Goal: Task Accomplishment & Management: Complete application form

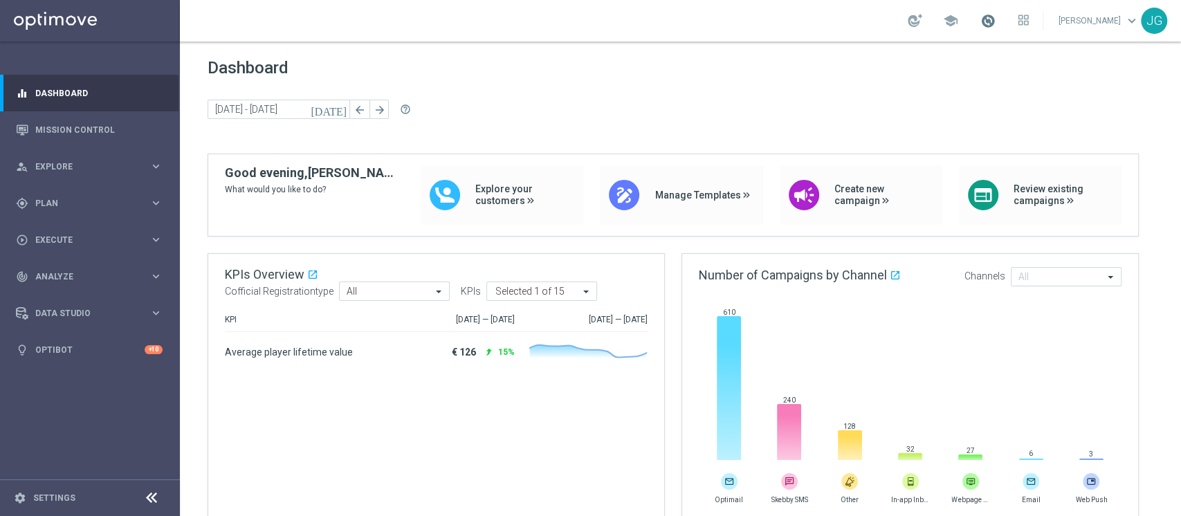
click at [981, 20] on span at bounding box center [988, 20] width 15 height 15
click at [67, 238] on span "Execute" at bounding box center [92, 240] width 114 height 8
click at [75, 264] on link "Campaign Builder" at bounding box center [90, 268] width 108 height 11
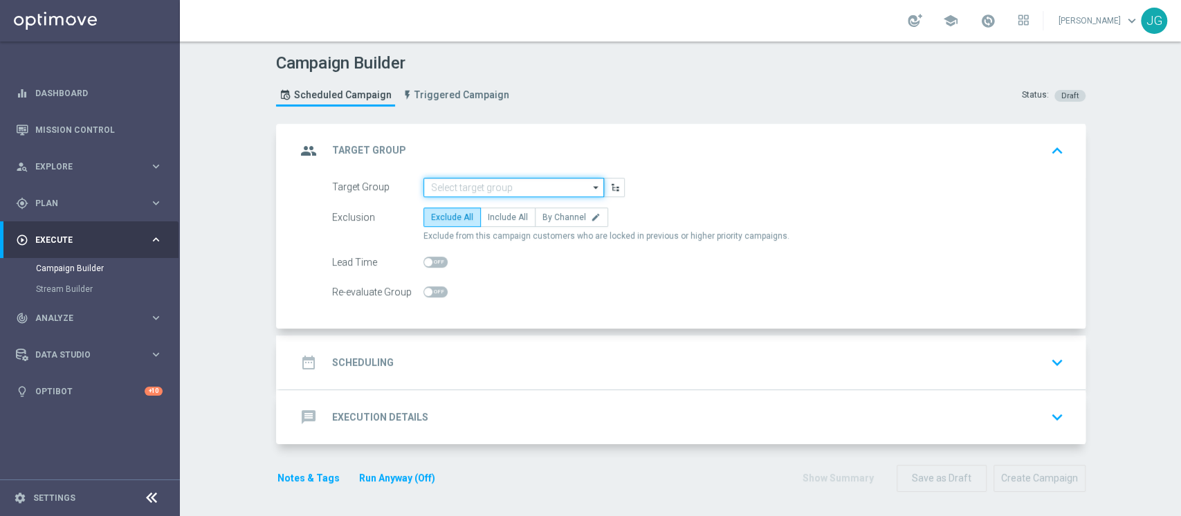
click at [477, 191] on input at bounding box center [513, 187] width 181 height 19
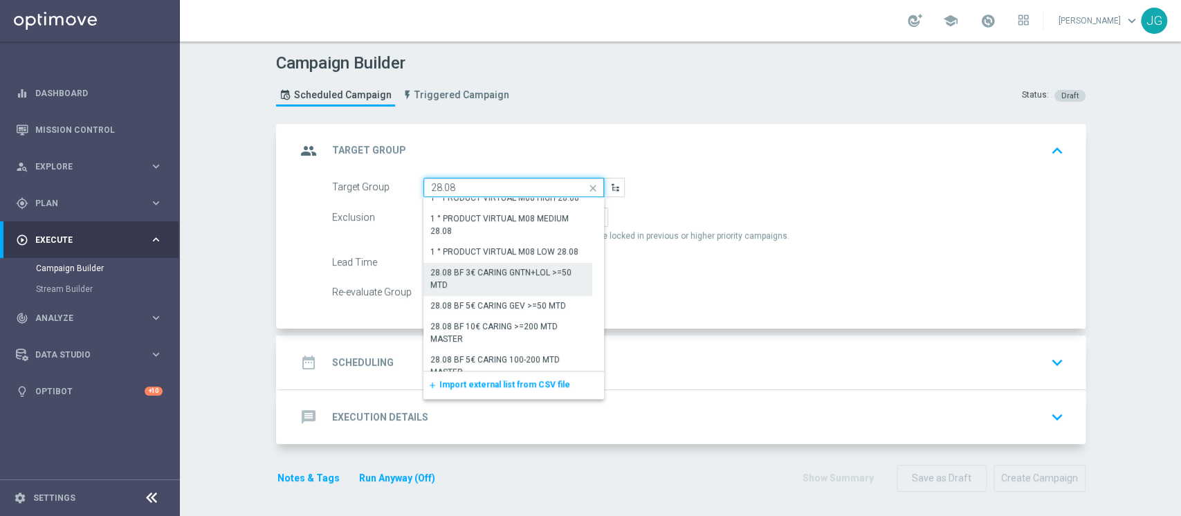
scroll to position [283, 0]
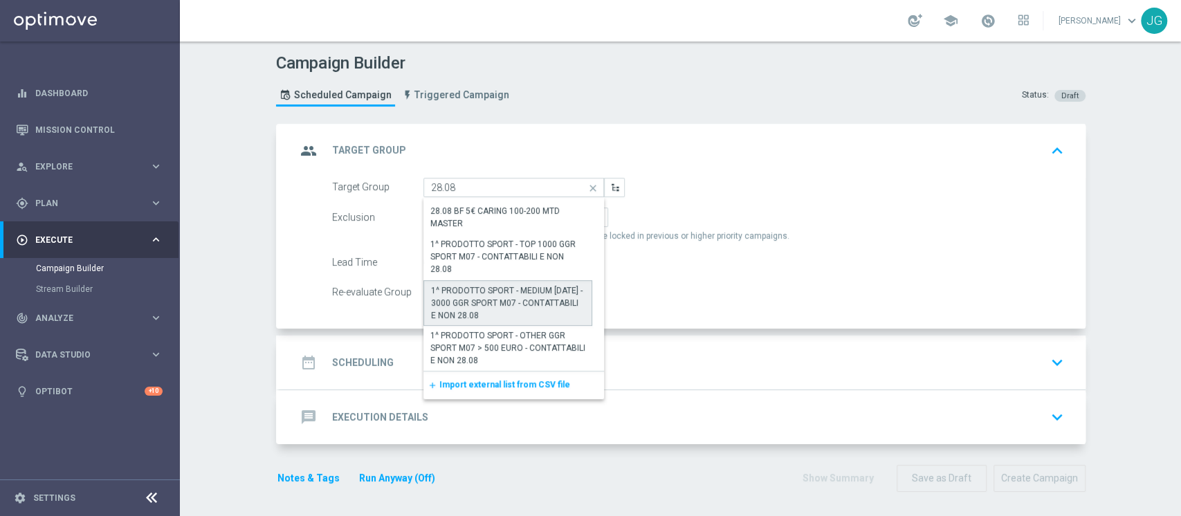
click at [488, 301] on div "1^ PRODOTTO SPORT - MEDIUM [DATE] - 3000 GGR SPORT M07 - CONTATTABILI E NON 28.…" at bounding box center [508, 302] width 154 height 37
type input "1^ PRODOTTO SPORT - MEDIUM [DATE] - 3000 GGR SPORT M07 - CONTATTABILI E NON 28.…"
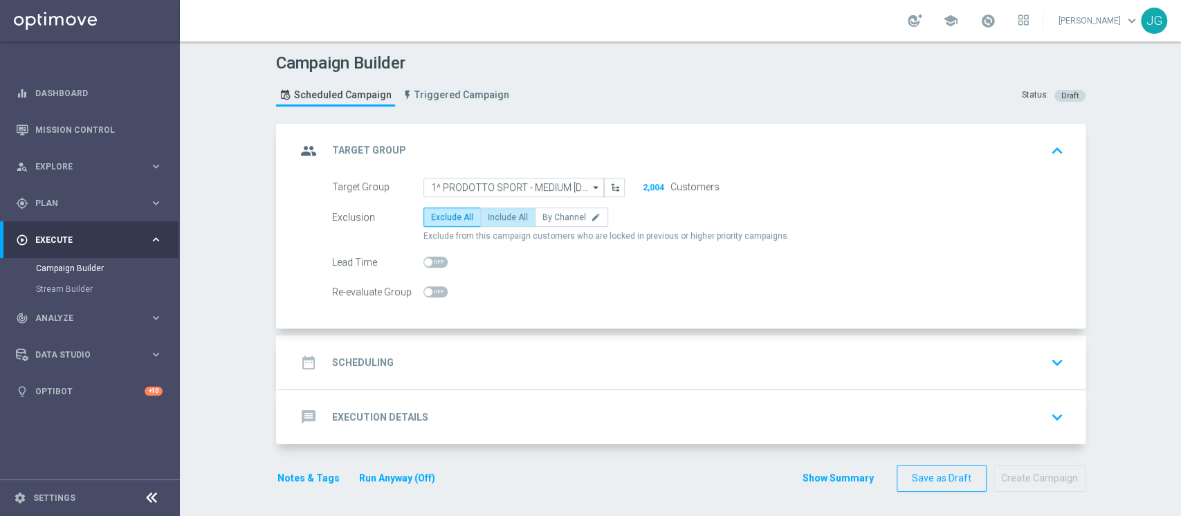
click at [508, 214] on span "Include All" at bounding box center [508, 217] width 40 height 10
click at [497, 215] on input "Include All" at bounding box center [492, 219] width 9 height 9
radio input "true"
click at [509, 370] on div "date_range Scheduling keyboard_arrow_down" at bounding box center [682, 362] width 773 height 26
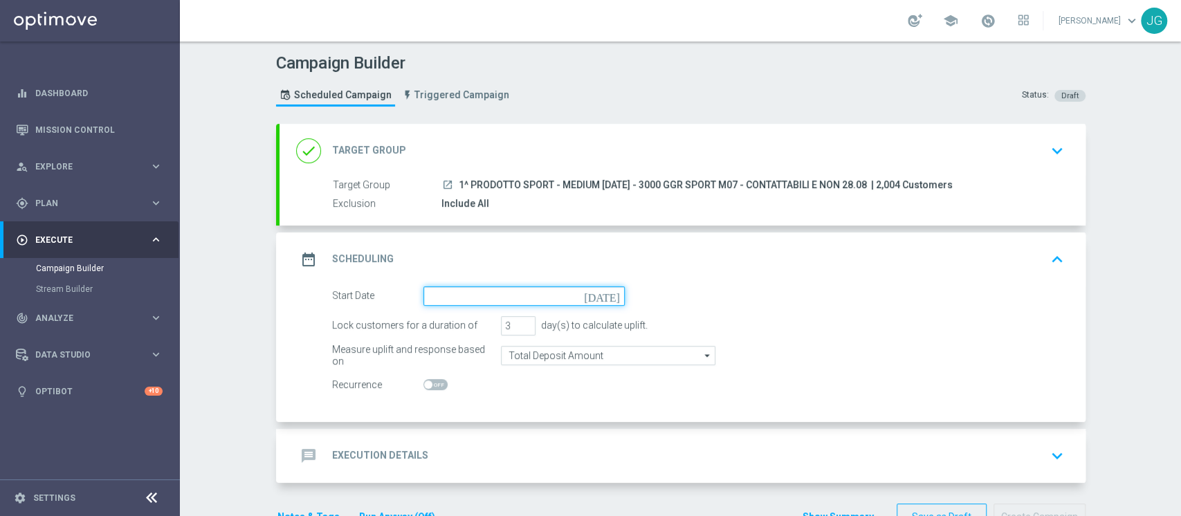
click at [552, 289] on input at bounding box center [523, 295] width 201 height 19
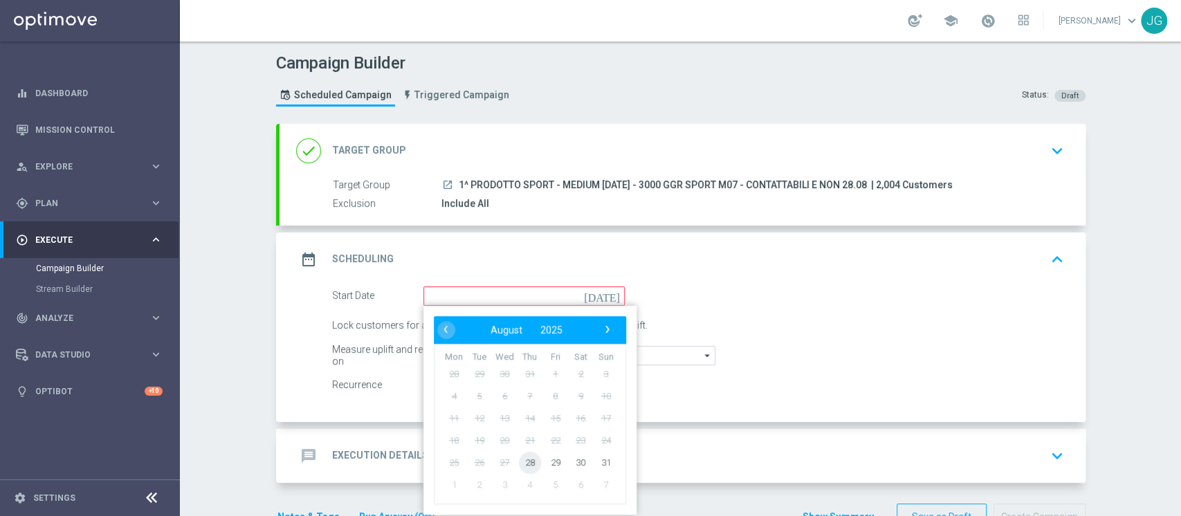
click at [524, 462] on span "28" at bounding box center [529, 462] width 22 height 22
type input "[DATE]"
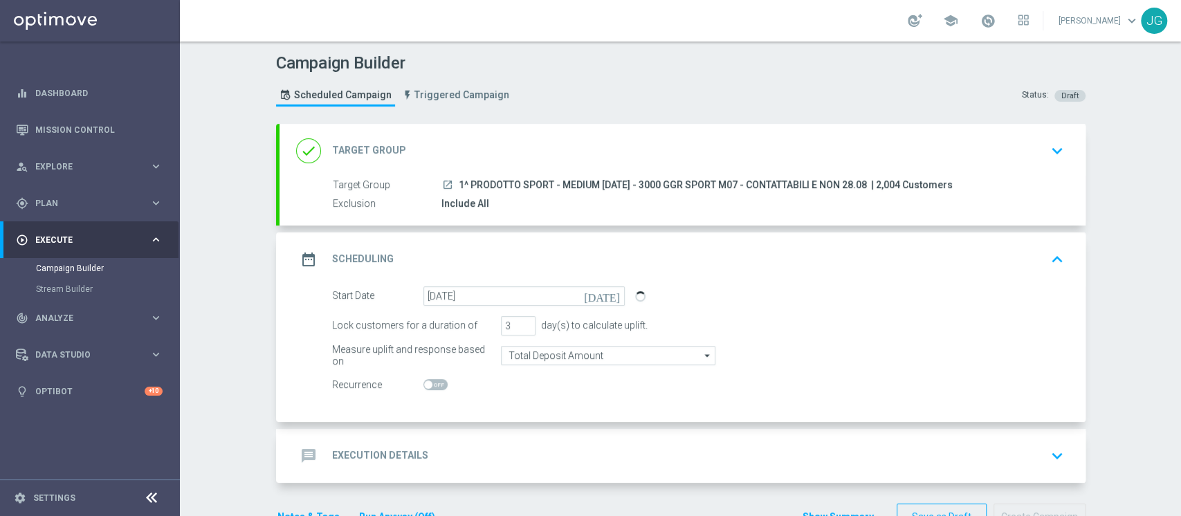
click at [500, 443] on div "message Execution Details keyboard_arrow_down" at bounding box center [682, 456] width 773 height 26
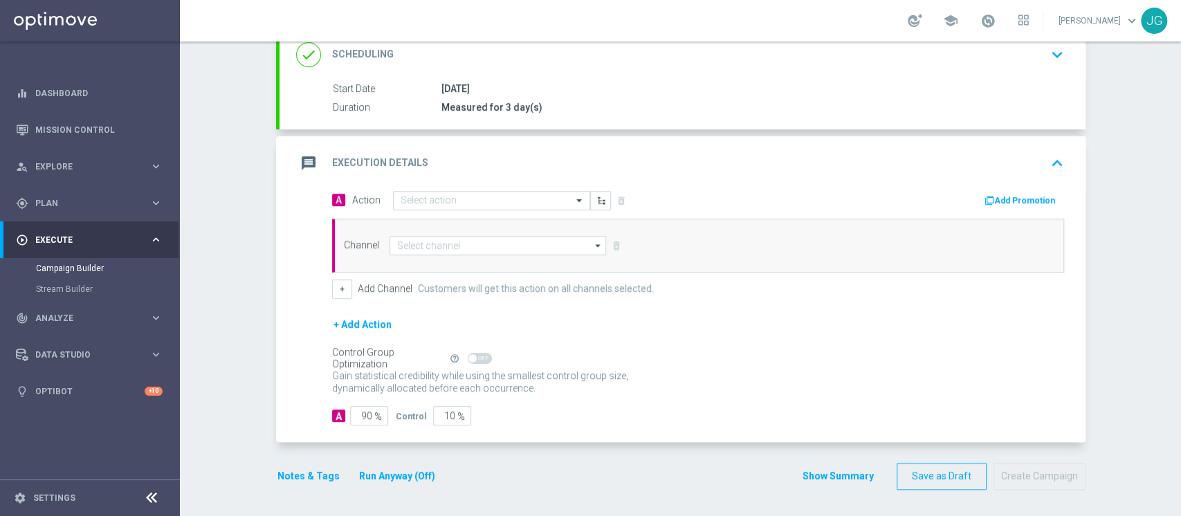
scroll to position [198, 0]
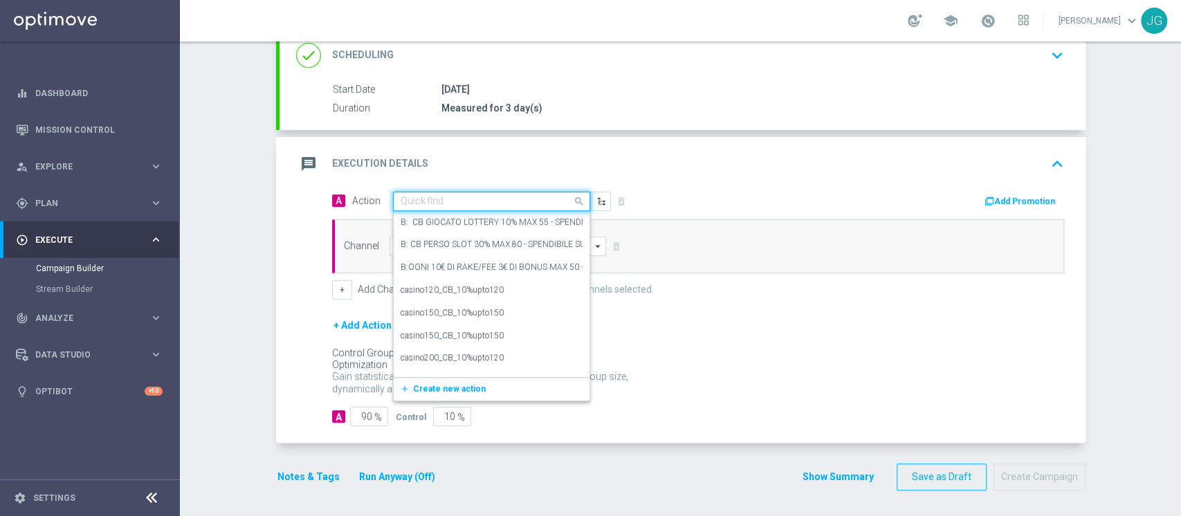
click at [443, 192] on div "Quick find" at bounding box center [491, 201] width 197 height 19
paste input "[PERSON_NAME] RICARICA: TRA 25/49 EURO 25% [PERSON_NAME] SPORT - ESCLUSE SINGOL…"
type input "[PERSON_NAME] RICARICA: TRA 25/49 EURO 25% [PERSON_NAME] SPORT - ESCLUSE SINGOL…"
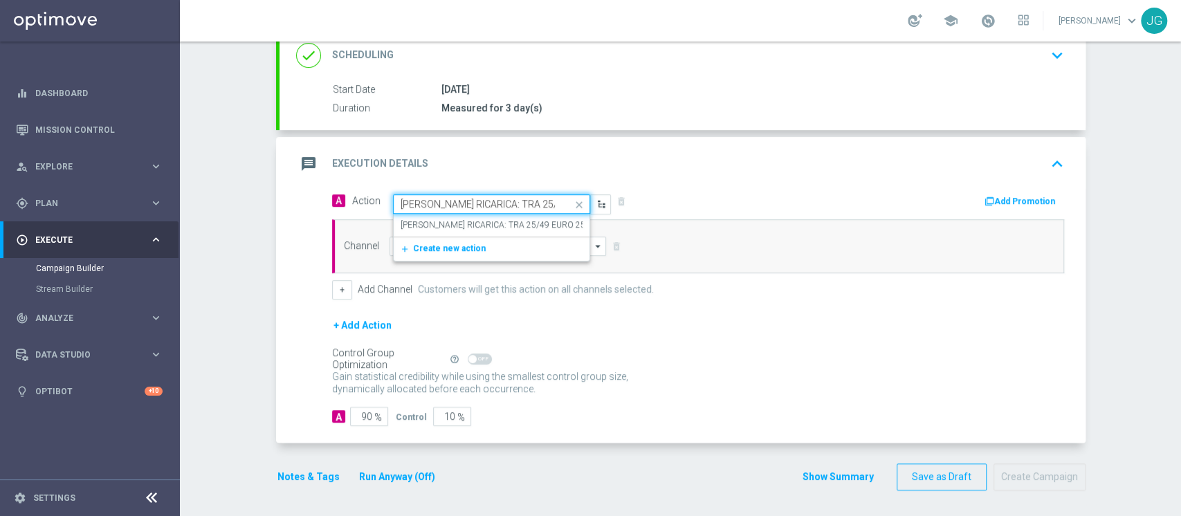
scroll to position [0, 1066]
click at [454, 219] on label "[PERSON_NAME] RICARICA: TRA 25/49 EURO 25% [PERSON_NAME] SPORT - ESCLUSE SINGOL…" at bounding box center [998, 225] width 1194 height 12
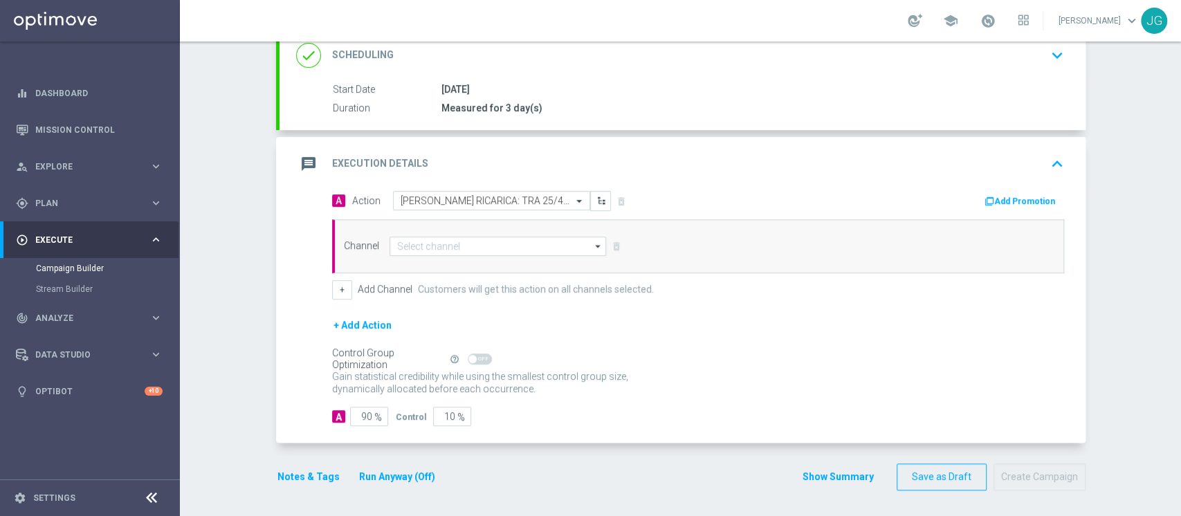
click at [1012, 194] on button "Add Promotion" at bounding box center [1021, 201] width 77 height 15
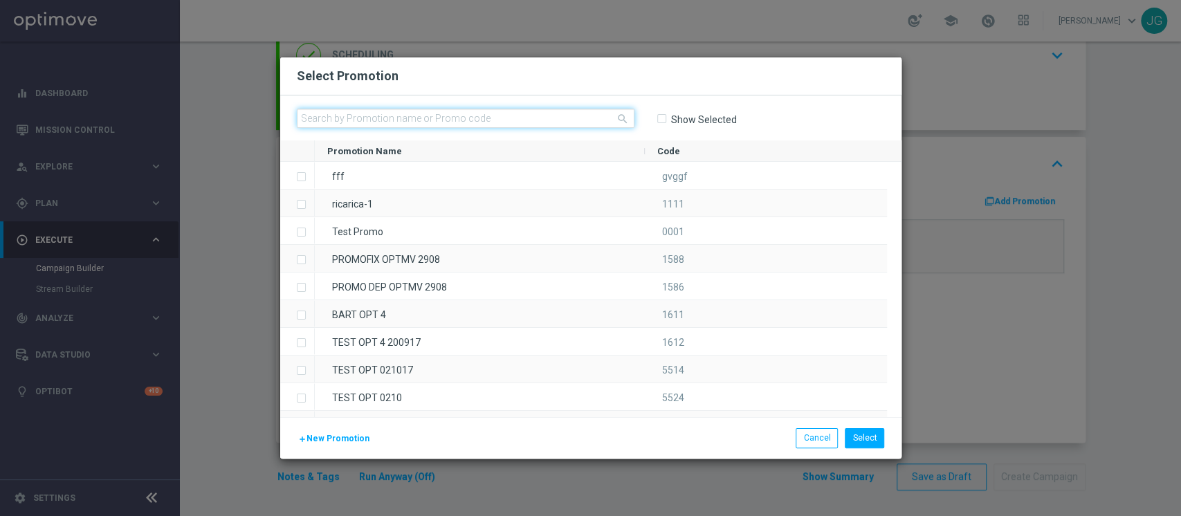
click at [565, 119] on input "text" at bounding box center [466, 118] width 338 height 19
paste input "333721"
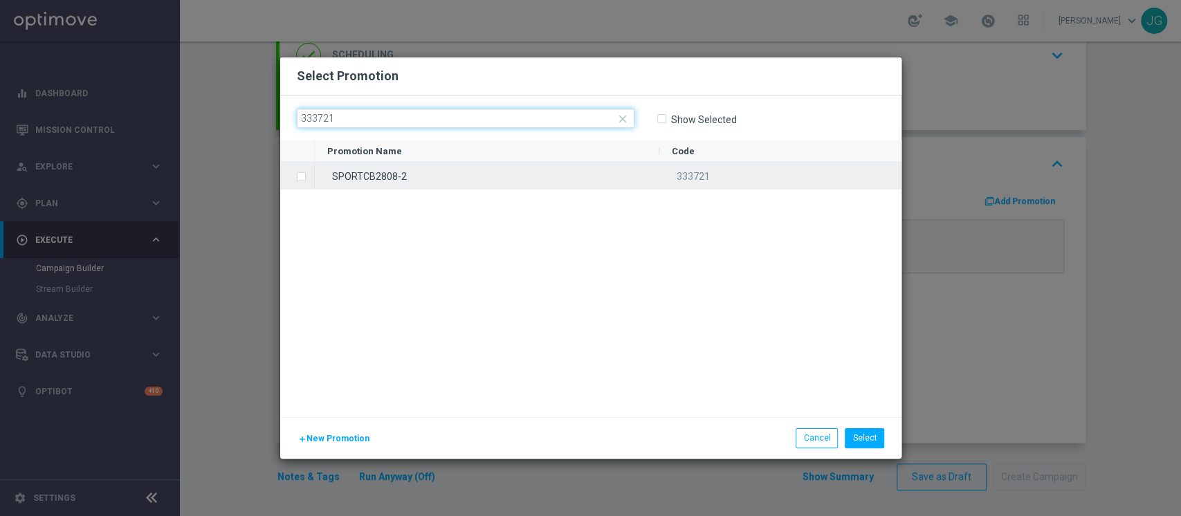
type input "333721"
click at [459, 179] on div "SPORTCB2808-2" at bounding box center [487, 175] width 345 height 27
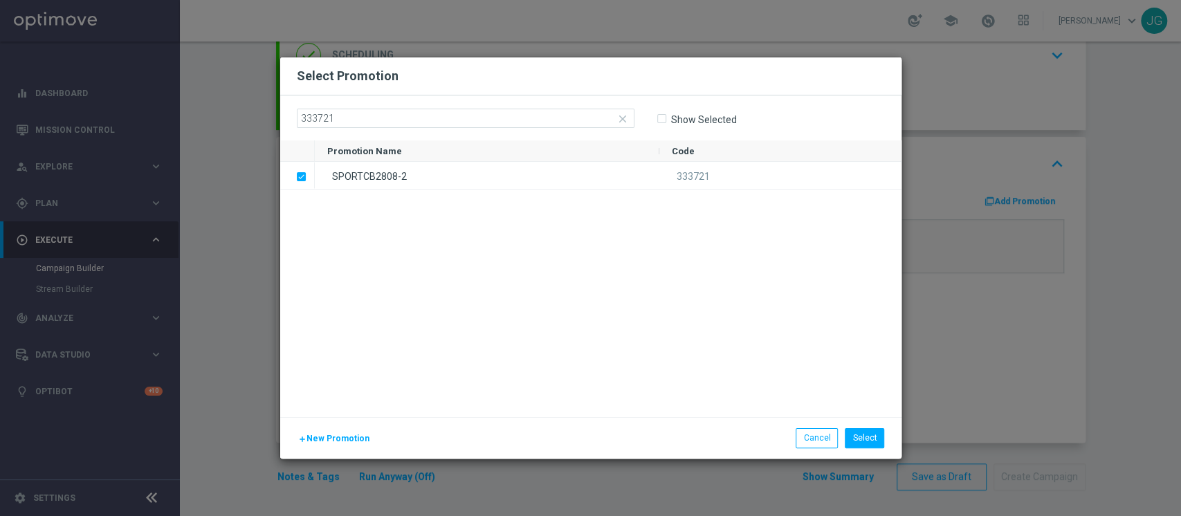
click at [886, 439] on li "Select" at bounding box center [864, 437] width 46 height 19
click at [875, 437] on button "Select" at bounding box center [864, 437] width 39 height 19
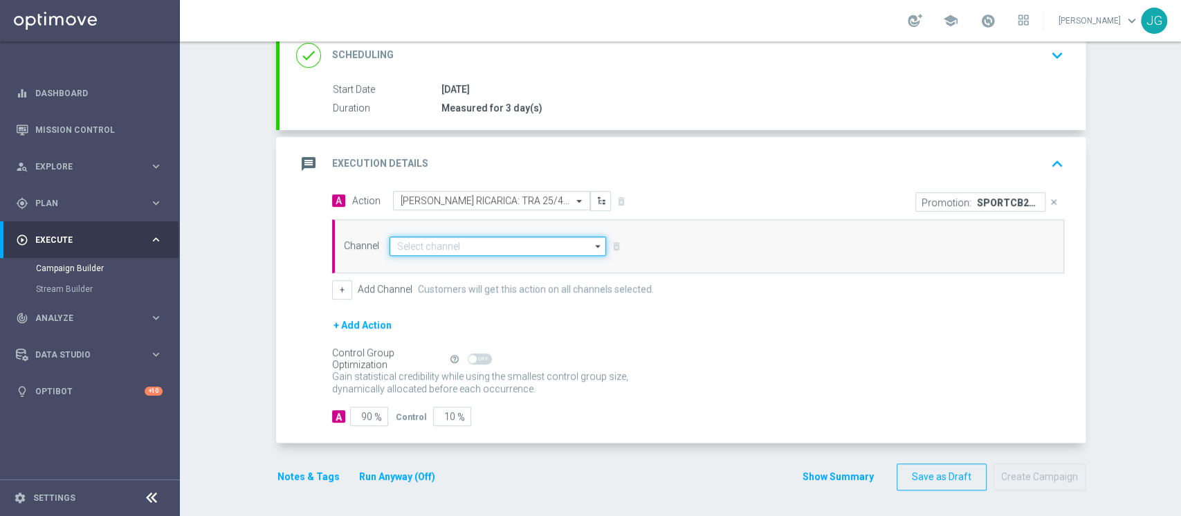
click at [553, 247] on input at bounding box center [498, 246] width 217 height 19
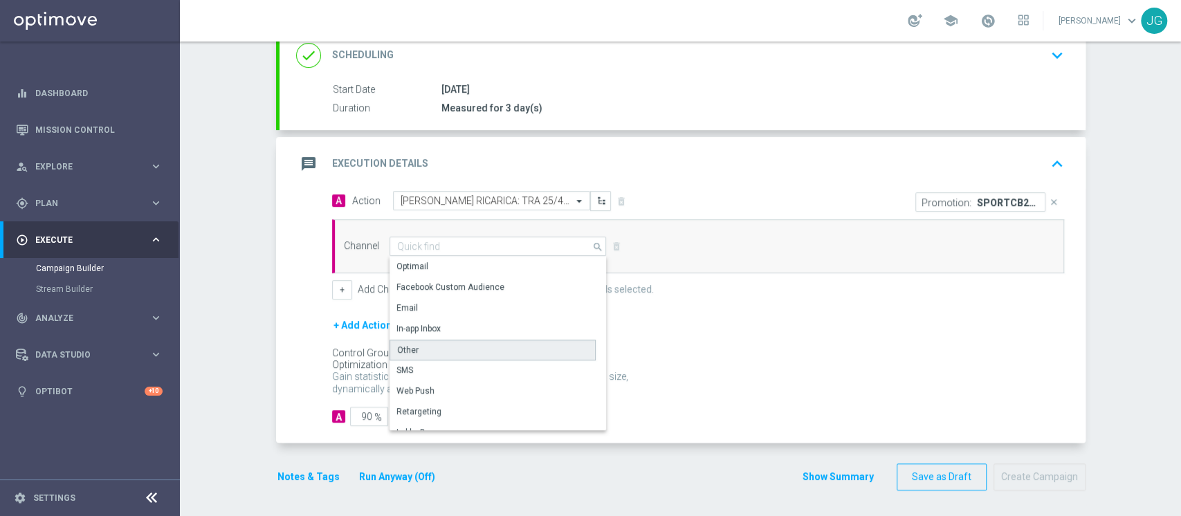
click at [439, 342] on div "Other" at bounding box center [493, 350] width 206 height 21
type input "Other"
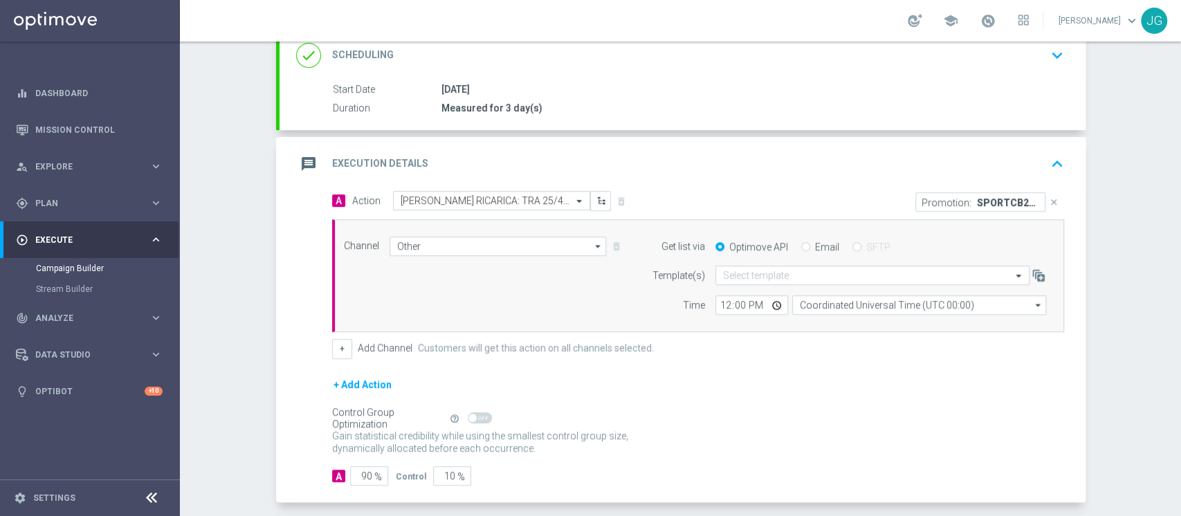
click at [801, 248] on input "Email" at bounding box center [805, 248] width 9 height 9
radio input "true"
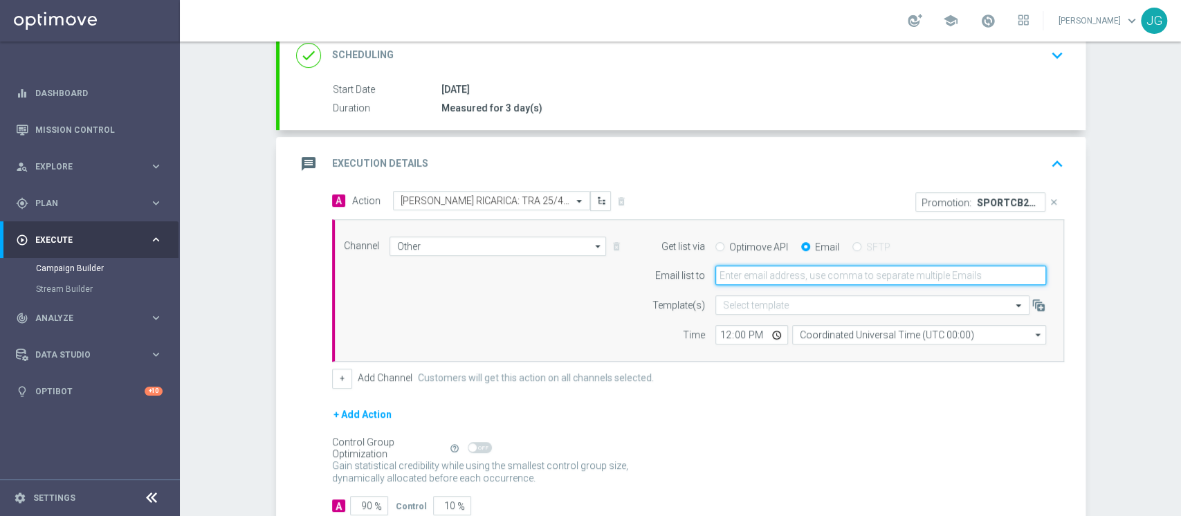
click at [792, 275] on input "email" at bounding box center [880, 275] width 331 height 19
type input "[PERSON_NAME][EMAIL_ADDRESS][PERSON_NAME][DOMAIN_NAME]"
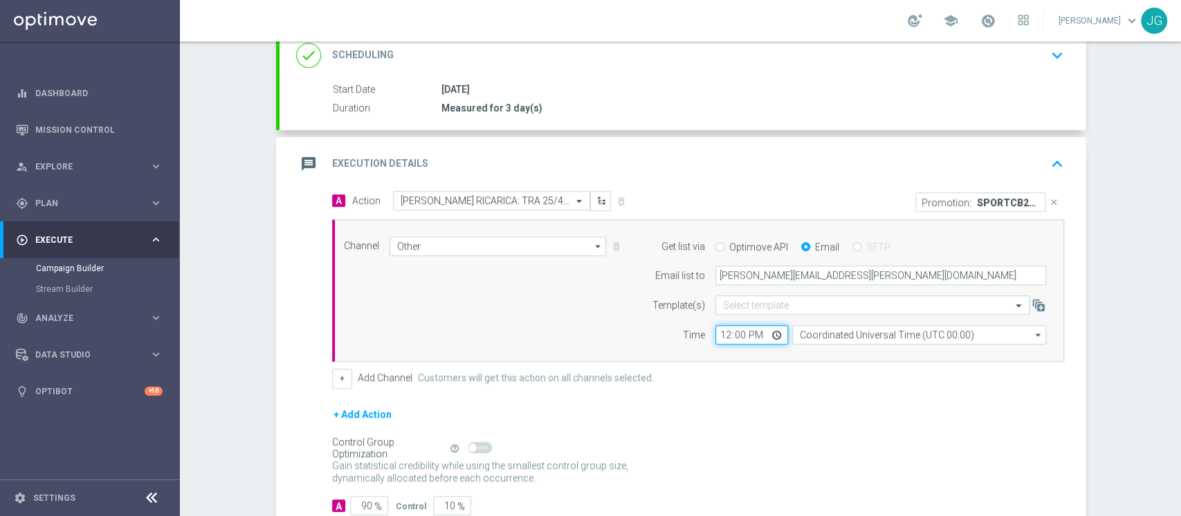
click at [765, 337] on input "12:00" at bounding box center [751, 334] width 73 height 19
type input "18:00"
click at [730, 435] on div "+ Add Action" at bounding box center [698, 423] width 732 height 35
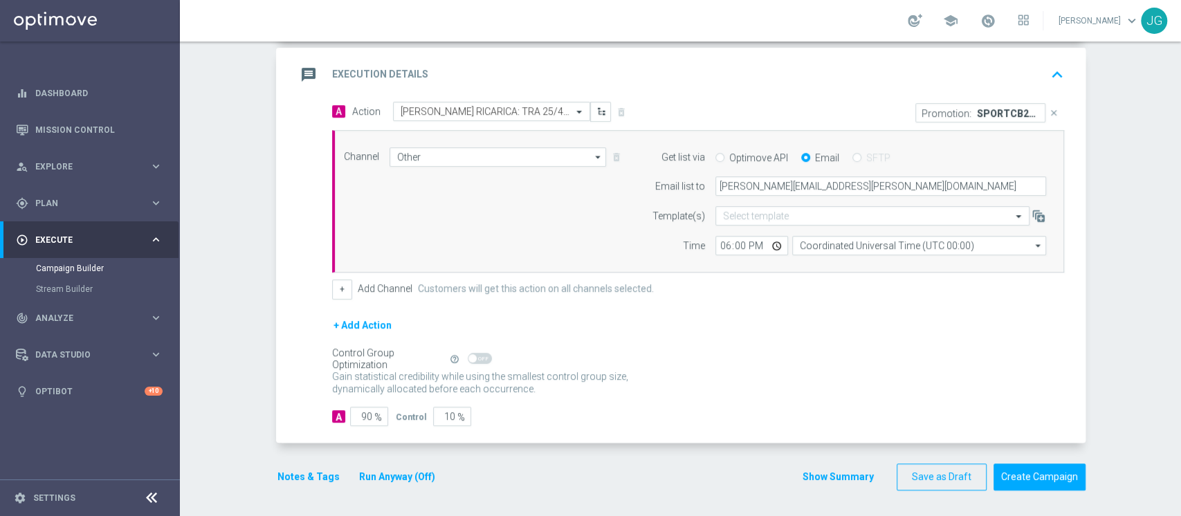
click at [581, 55] on div "message Execution Details keyboard_arrow_up" at bounding box center [683, 75] width 806 height 54
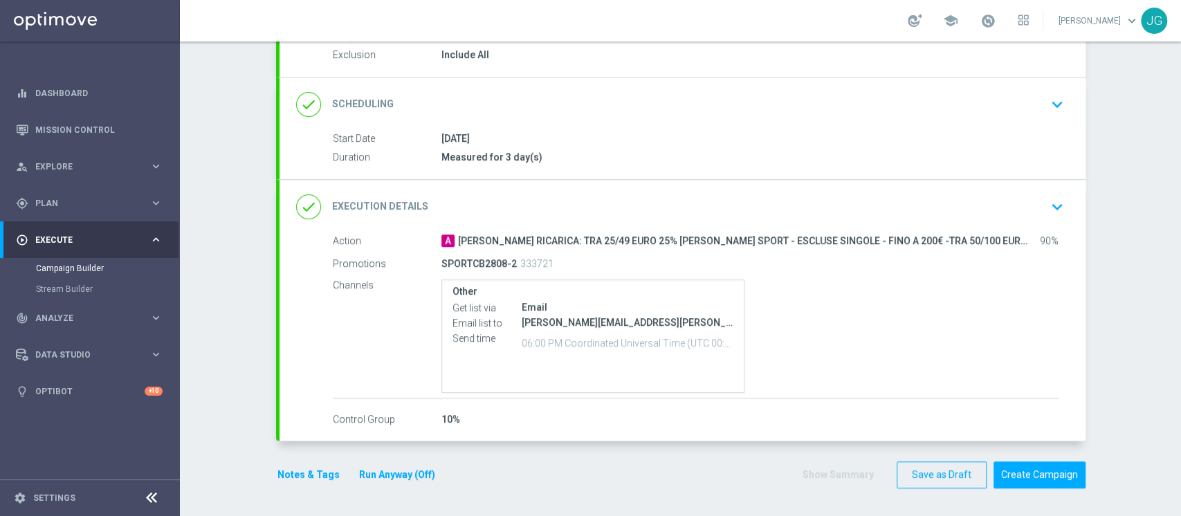
scroll to position [147, 0]
click at [303, 476] on button "Notes & Tags" at bounding box center [308, 476] width 65 height 17
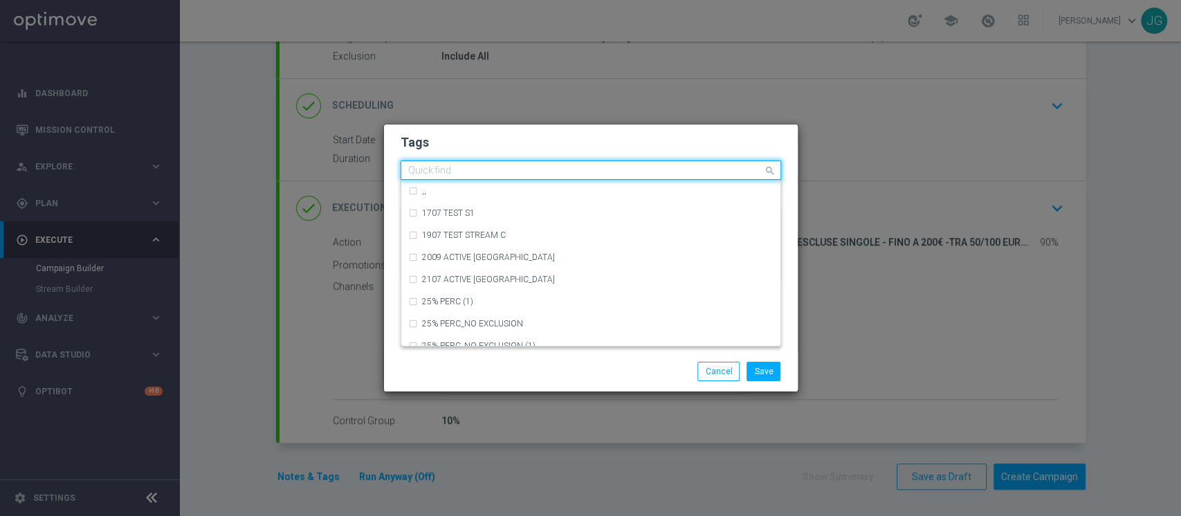
click at [506, 167] on input "text" at bounding box center [585, 171] width 355 height 12
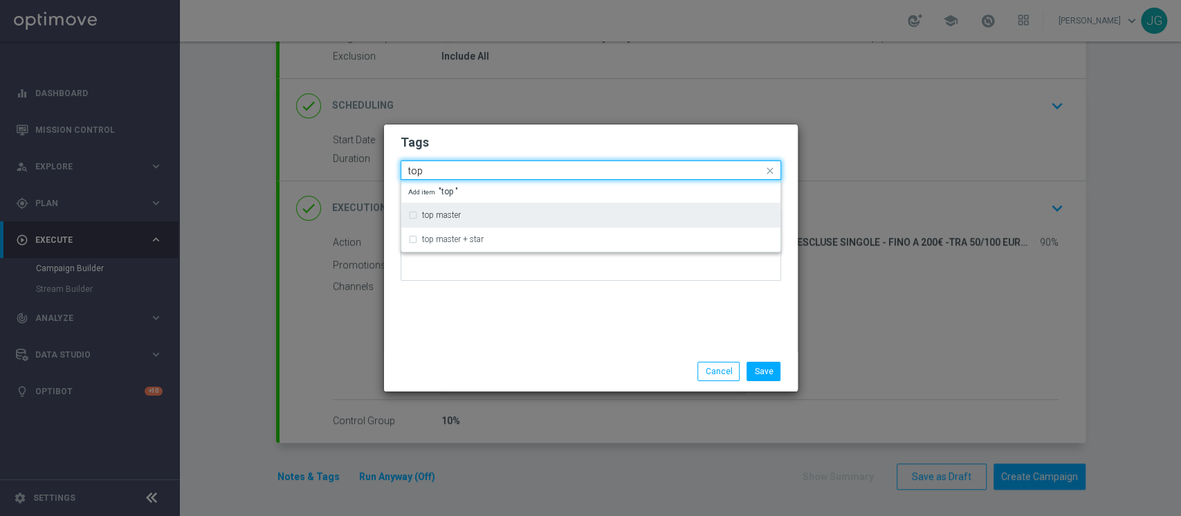
click at [472, 214] on div "top master" at bounding box center [598, 215] width 352 height 8
type input "top"
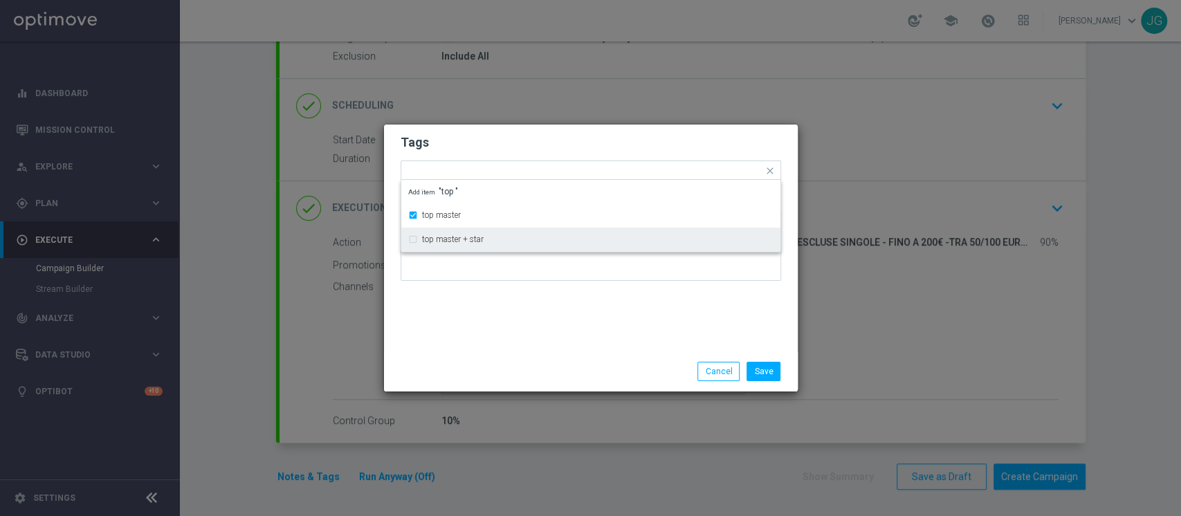
click at [480, 302] on div "Tags Quick find × top master top master top master + star Add item "top " Notes" at bounding box center [591, 238] width 414 height 227
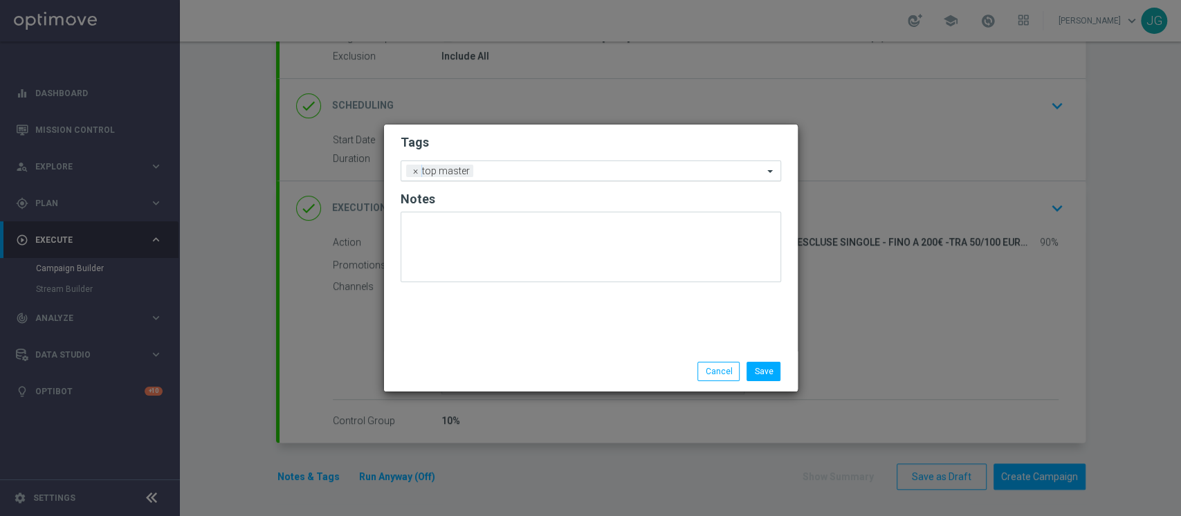
click at [502, 167] on input "text" at bounding box center [621, 172] width 284 height 12
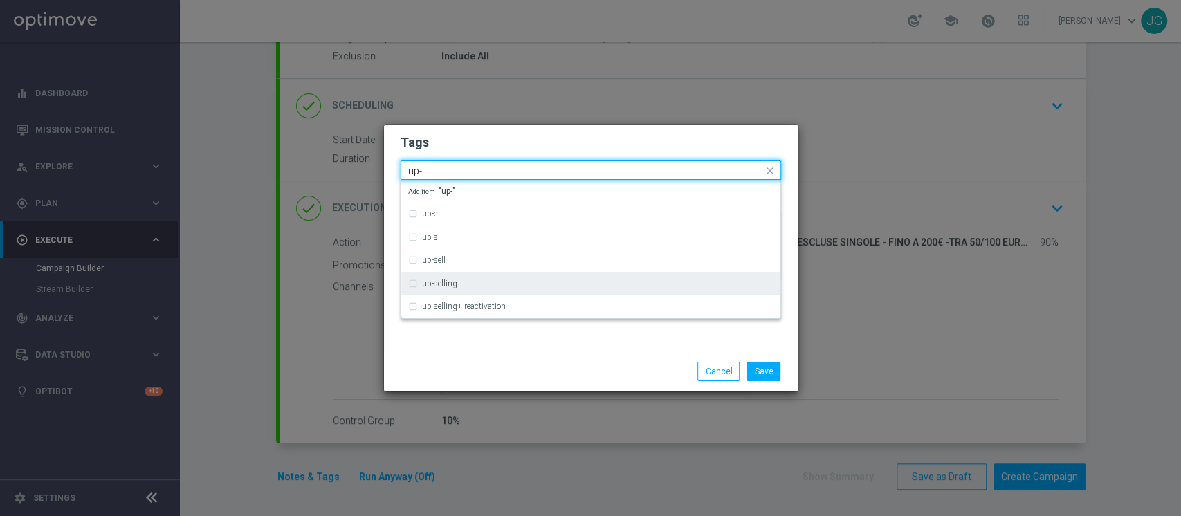
click at [451, 289] on div "up-selling" at bounding box center [590, 284] width 365 height 22
type input "up-"
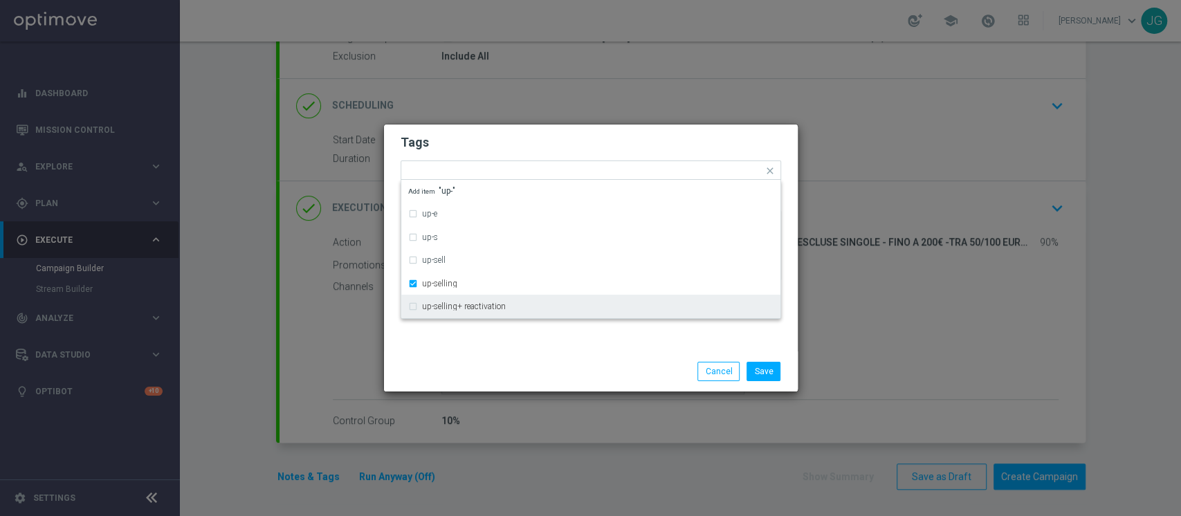
click at [497, 369] on div "Save Cancel" at bounding box center [590, 371] width 401 height 19
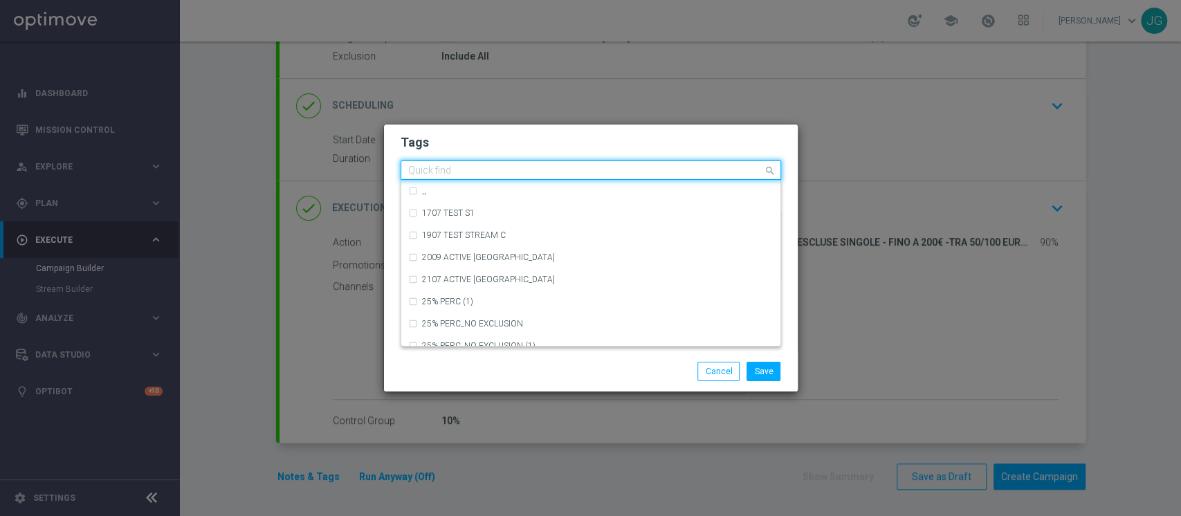
click at [576, 176] on input "text" at bounding box center [585, 171] width 355 height 12
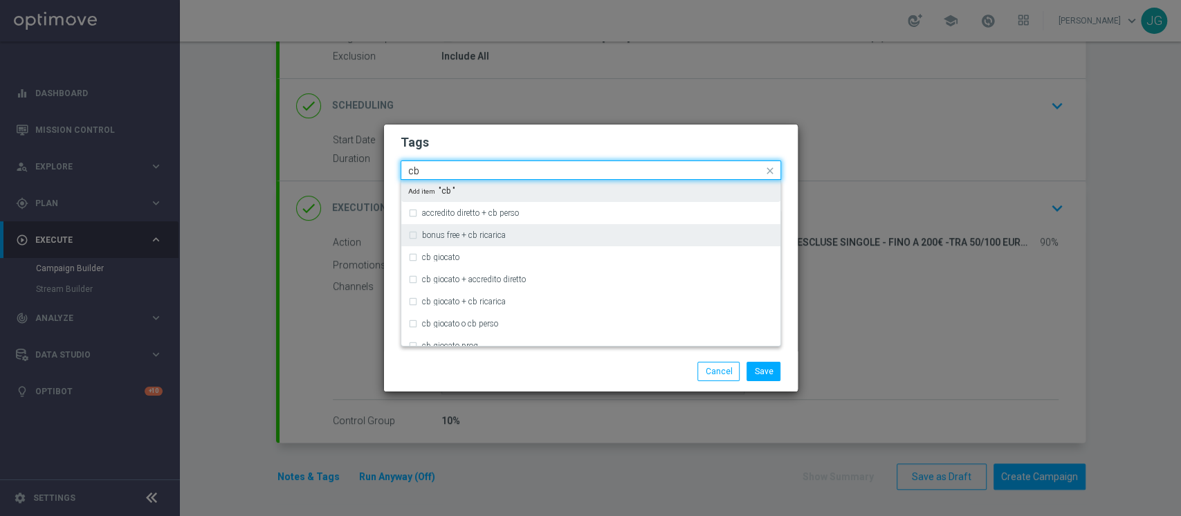
type input "c"
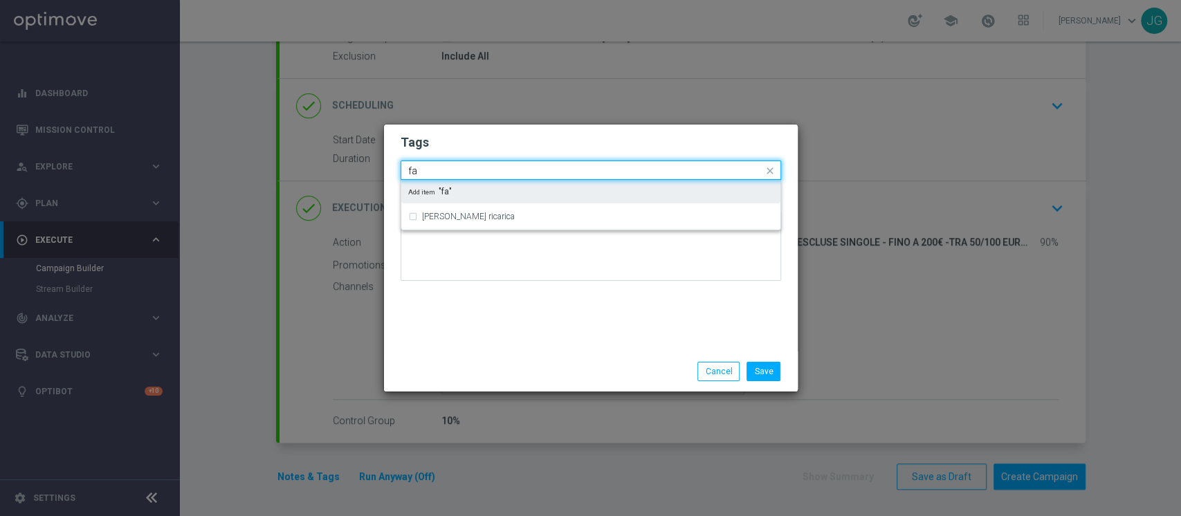
type input "f"
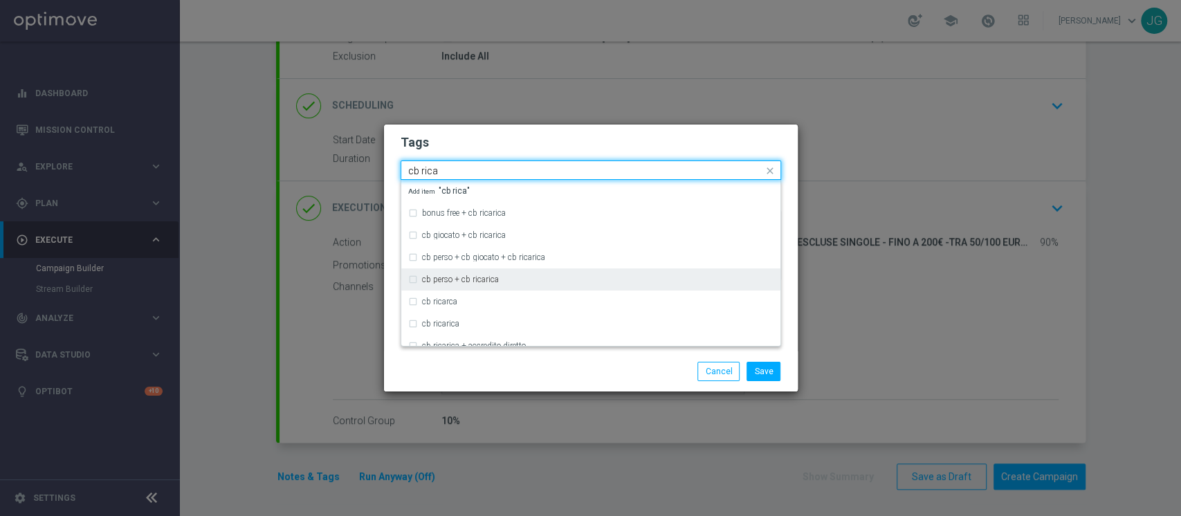
click at [498, 281] on label "cb perso + cb ricarica" at bounding box center [460, 279] width 77 height 8
type input "cb rica"
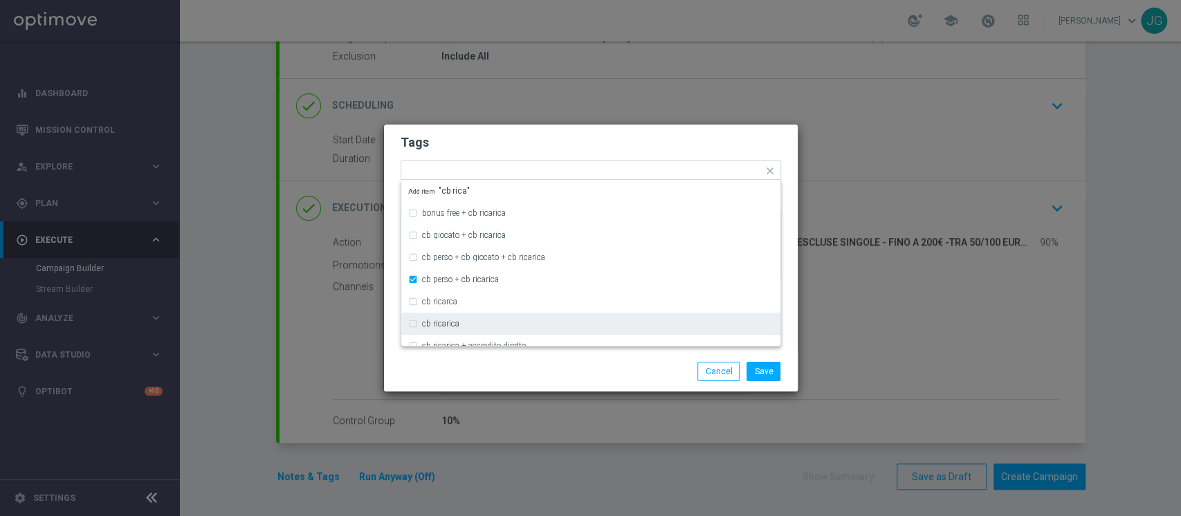
click at [536, 380] on div "Save Cancel" at bounding box center [658, 371] width 268 height 19
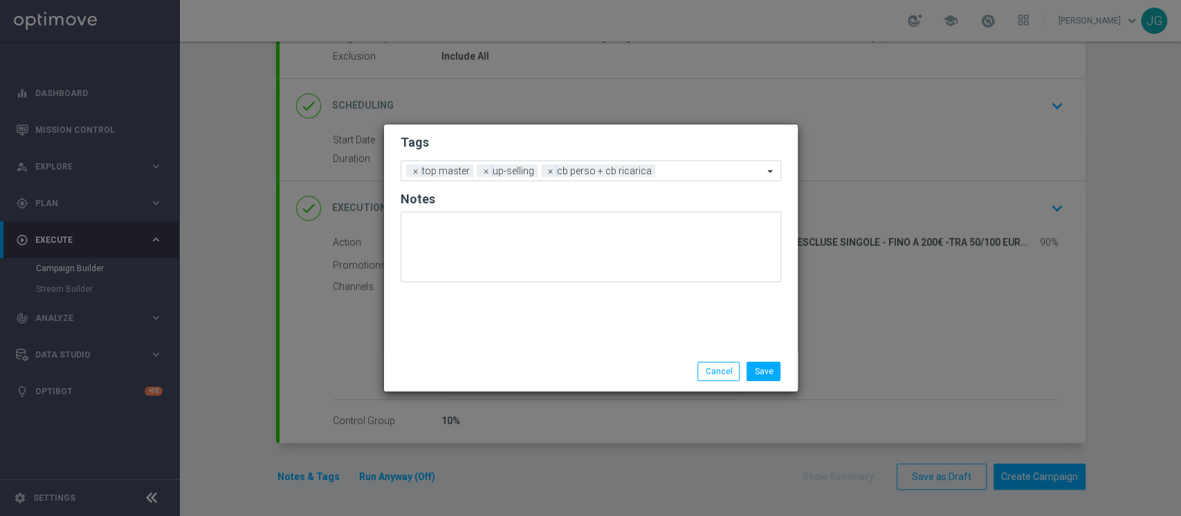
click at [675, 183] on form "Tags Add a new tag × top master × up-selling × [PERSON_NAME] + cb ricarica Notes" at bounding box center [591, 212] width 381 height 162
click at [684, 174] on input "text" at bounding box center [712, 172] width 102 height 12
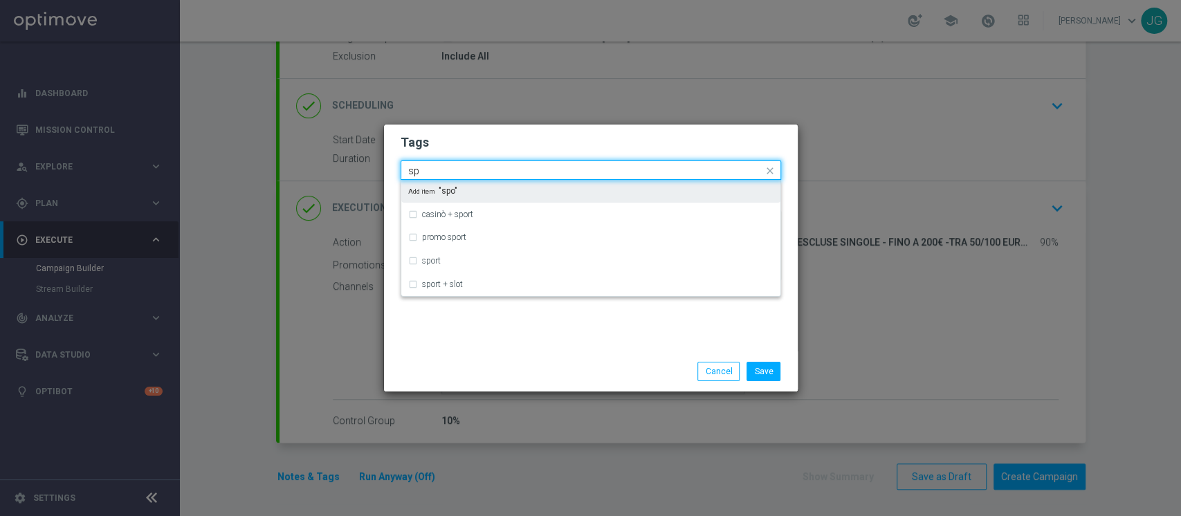
type input "s"
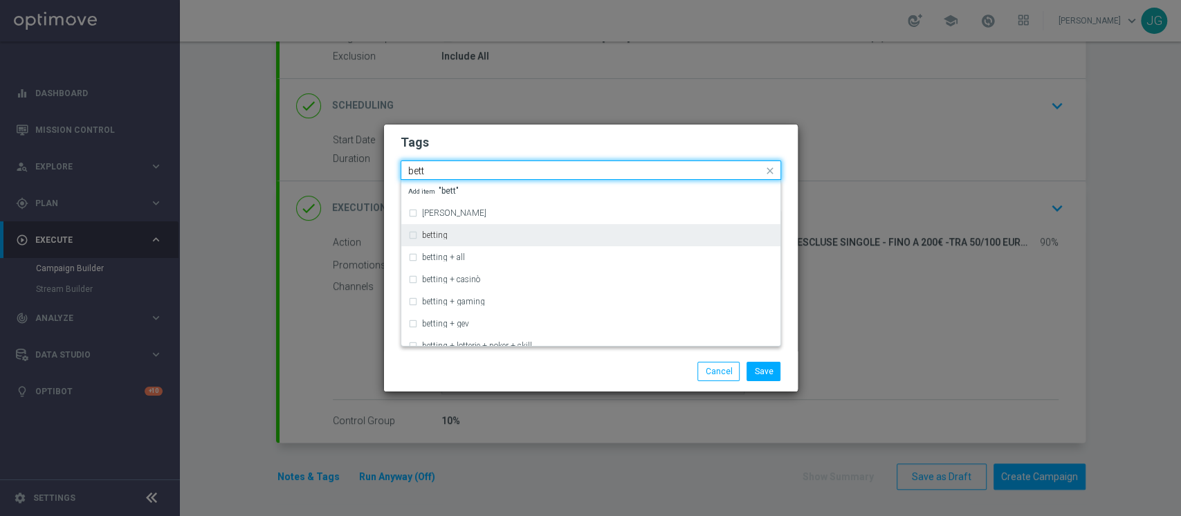
click at [568, 230] on div "betting" at bounding box center [590, 235] width 365 height 22
type input "bett"
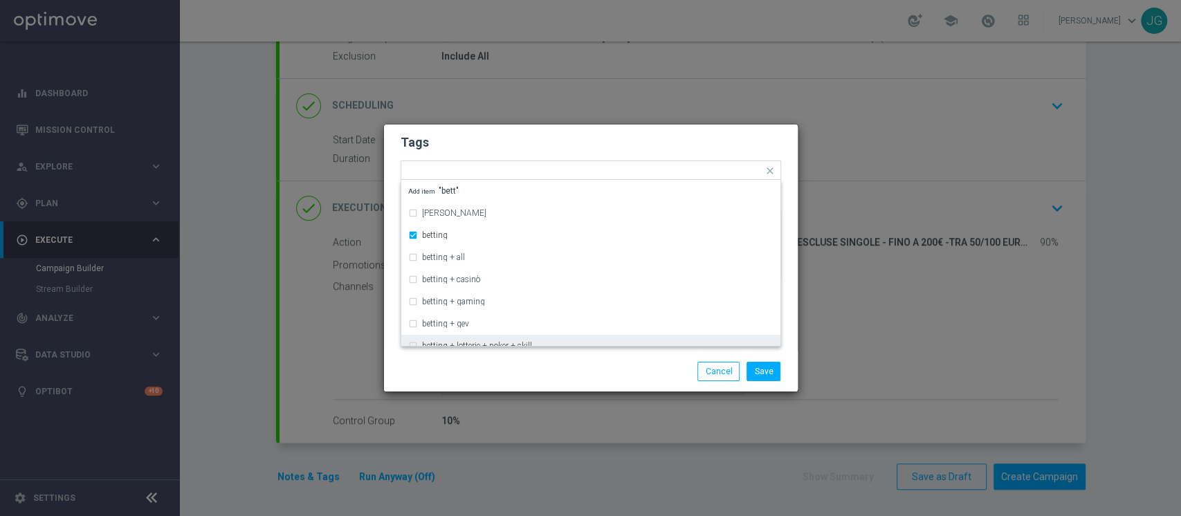
click at [593, 363] on div "Save Cancel" at bounding box center [658, 371] width 268 height 19
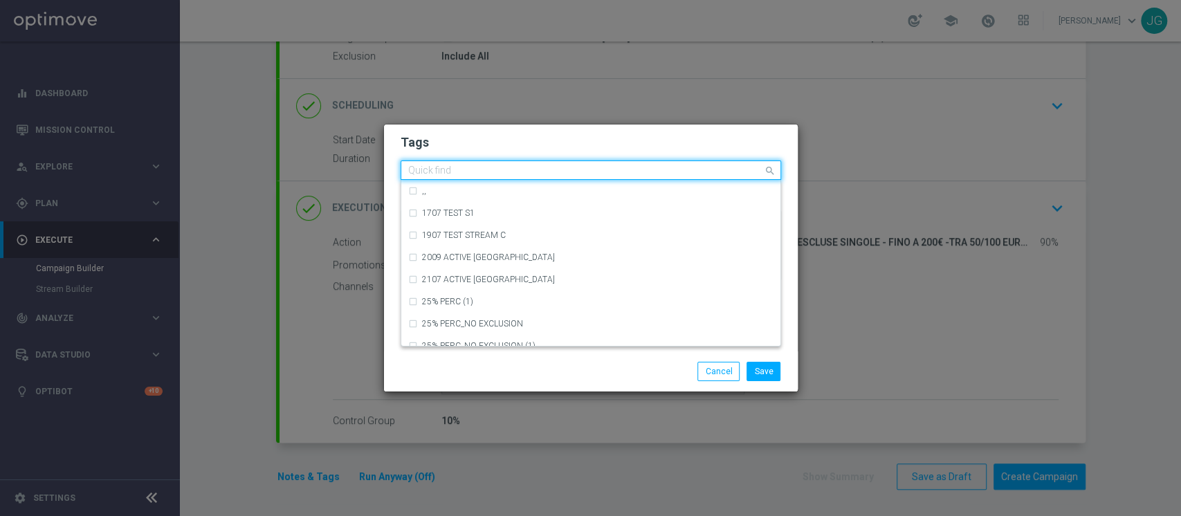
click at [727, 172] on input "text" at bounding box center [585, 171] width 355 height 12
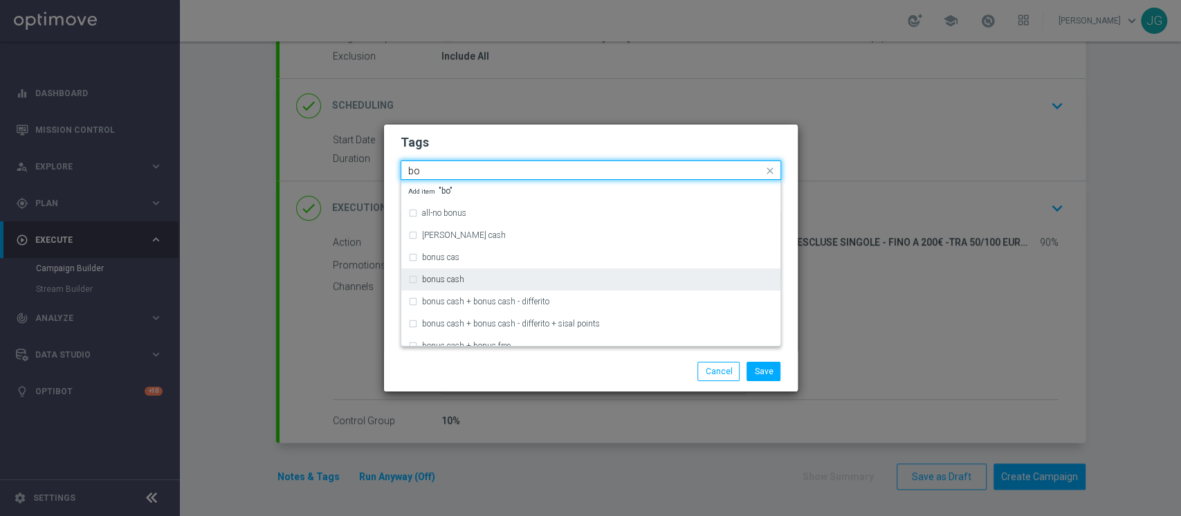
click at [495, 278] on div "bonus cash" at bounding box center [598, 279] width 352 height 8
type input "bo"
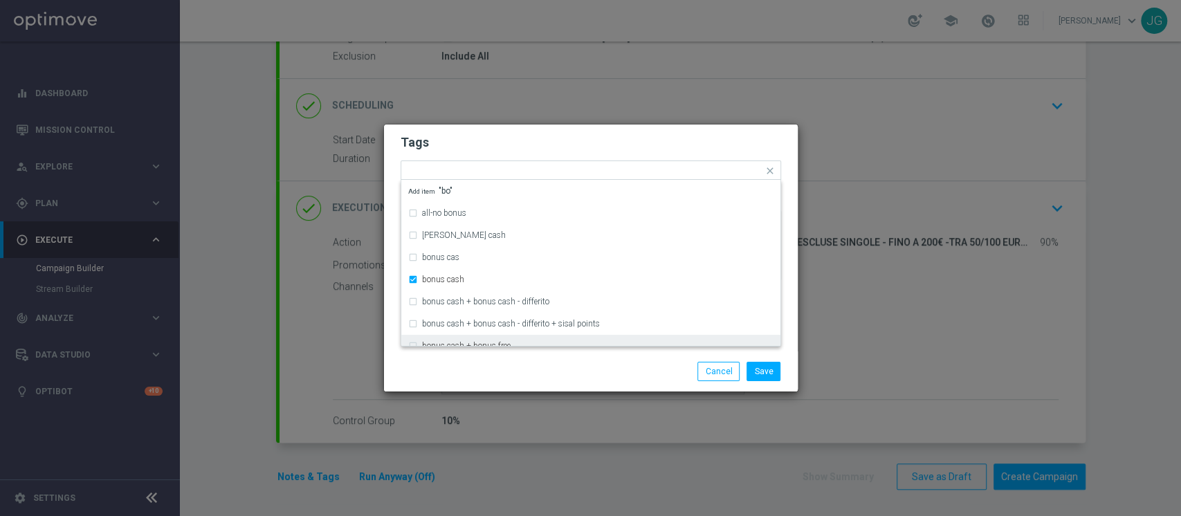
click at [576, 354] on div "Save Cancel" at bounding box center [591, 372] width 414 height 40
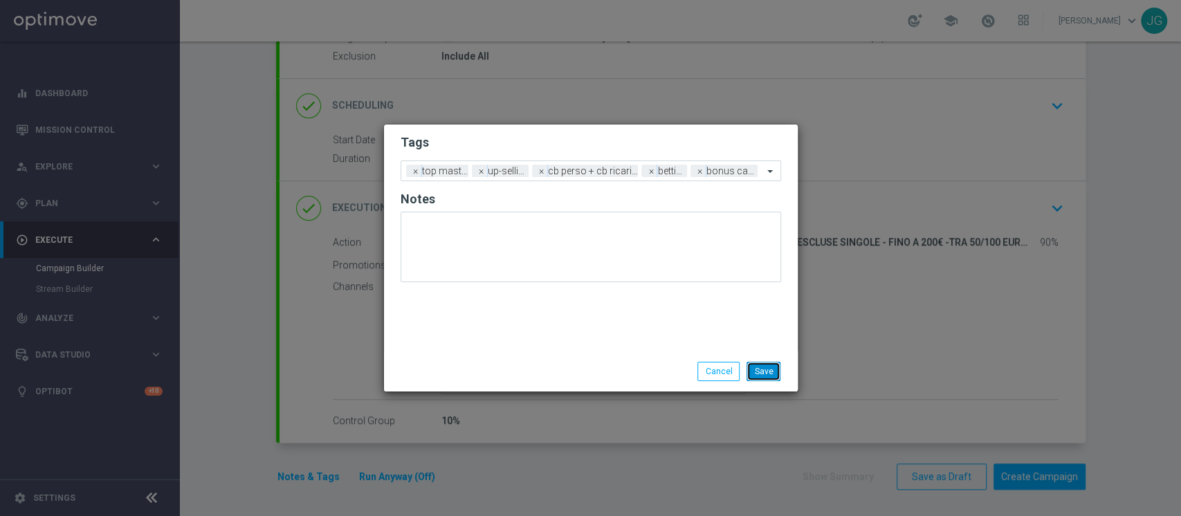
click at [765, 364] on button "Save" at bounding box center [764, 371] width 34 height 19
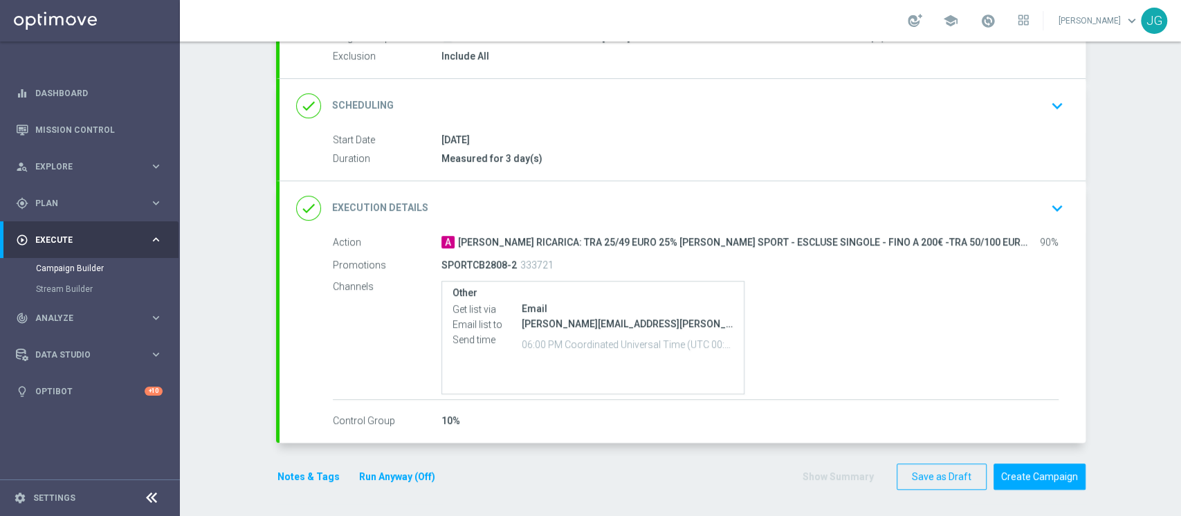
click at [398, 470] on button "Run Anyway (Off)" at bounding box center [397, 476] width 79 height 17
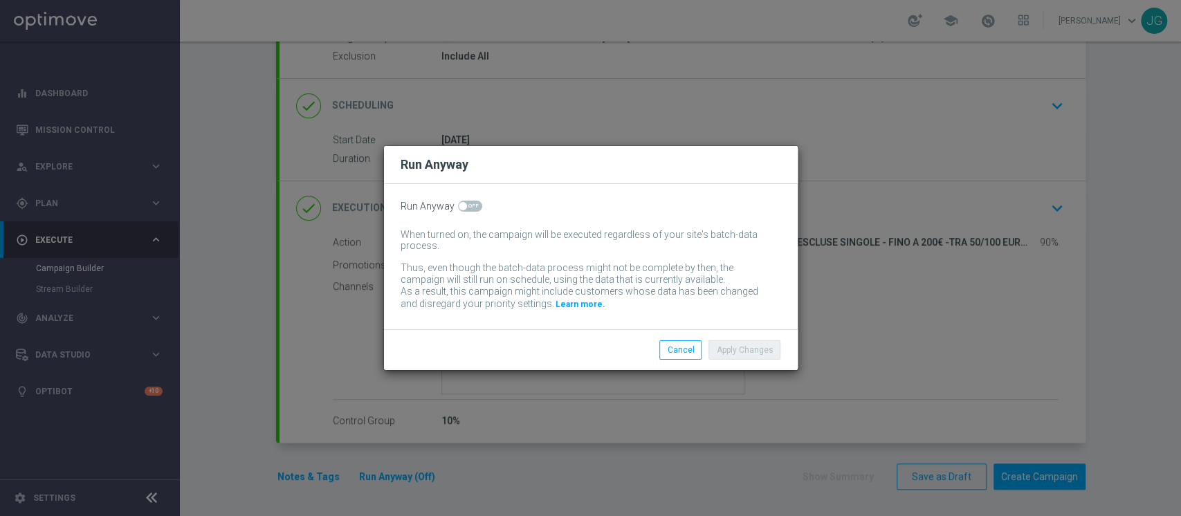
click at [466, 204] on span at bounding box center [470, 206] width 24 height 11
click at [466, 204] on input "checkbox" at bounding box center [470, 206] width 24 height 11
checkbox input "true"
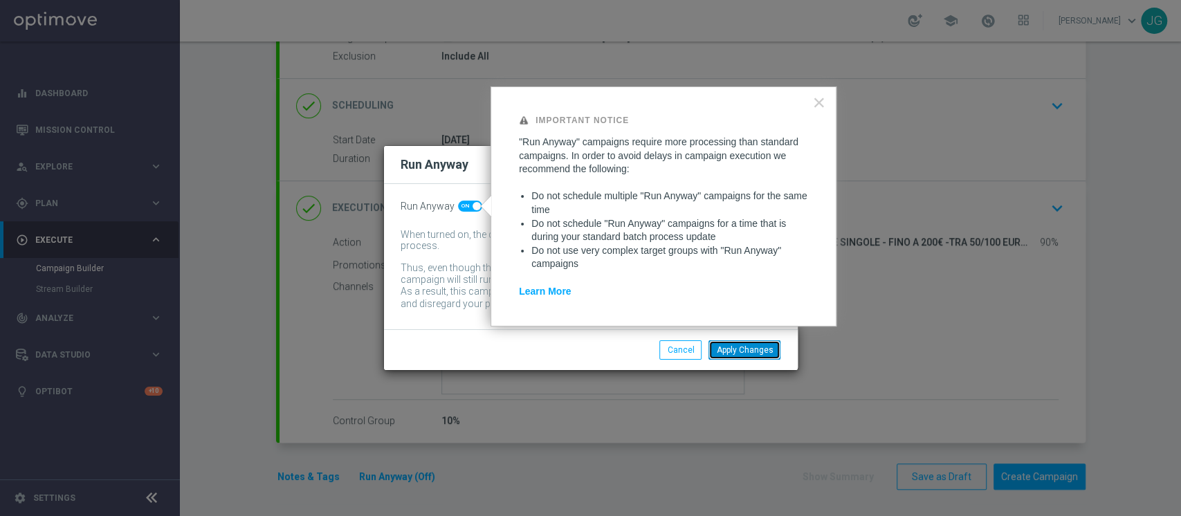
click at [749, 358] on button "Apply Changes" at bounding box center [745, 349] width 72 height 19
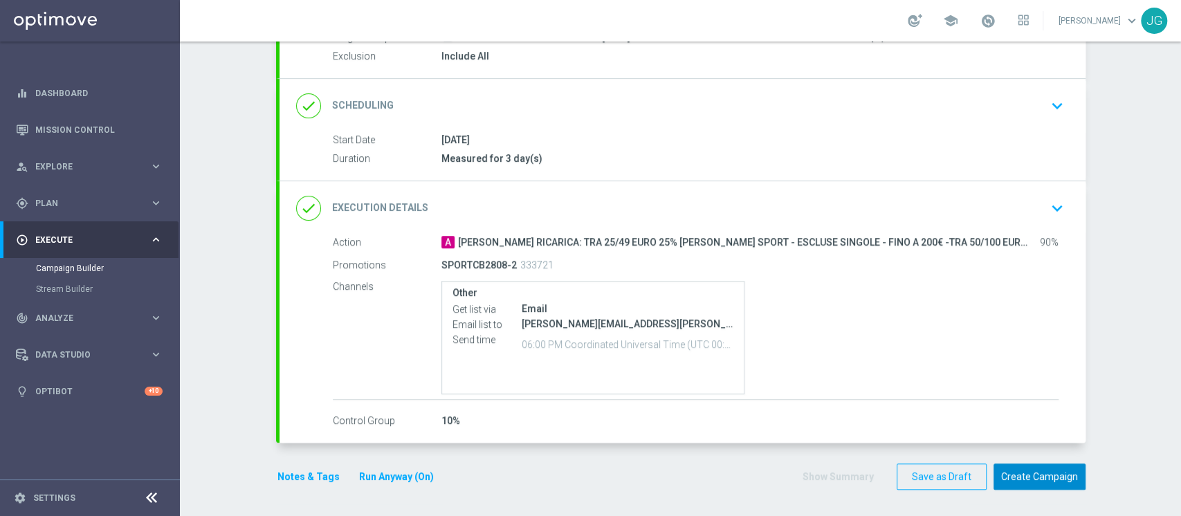
click at [1055, 481] on button "Create Campaign" at bounding box center [1040, 477] width 92 height 27
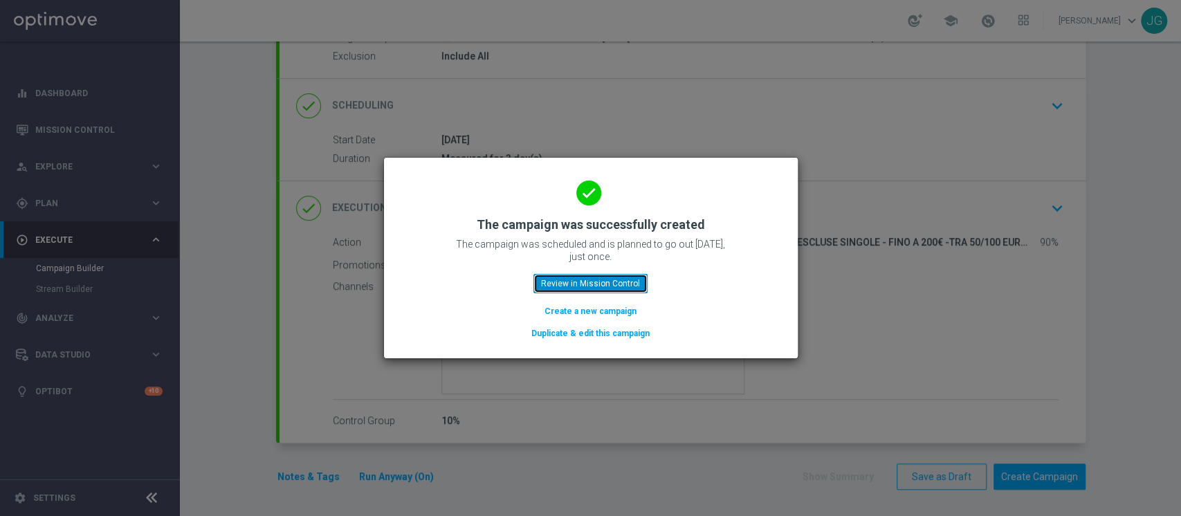
click at [598, 281] on button "Review in Mission Control" at bounding box center [591, 283] width 114 height 19
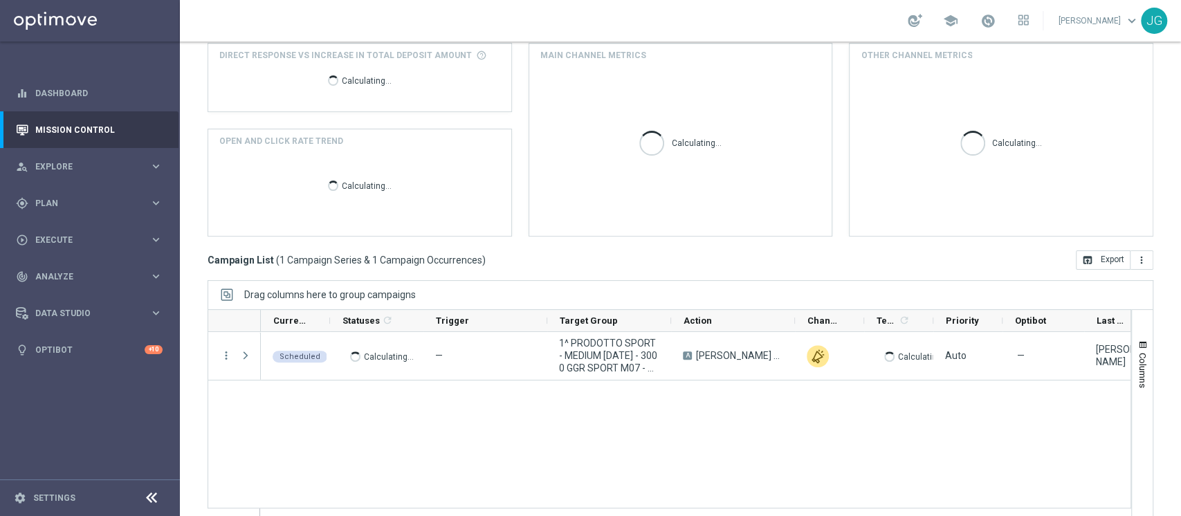
scroll to position [156, 0]
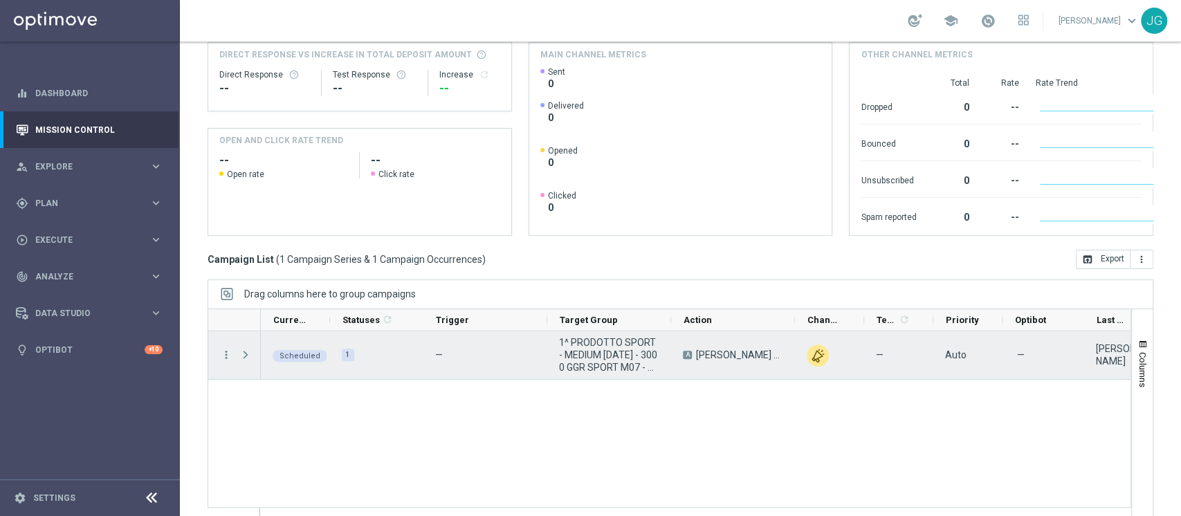
click at [0, 0] on span "play_arrow" at bounding box center [0, 0] width 0 height 0
click at [242, 352] on span "Press SPACE to select this row." at bounding box center [245, 354] width 12 height 11
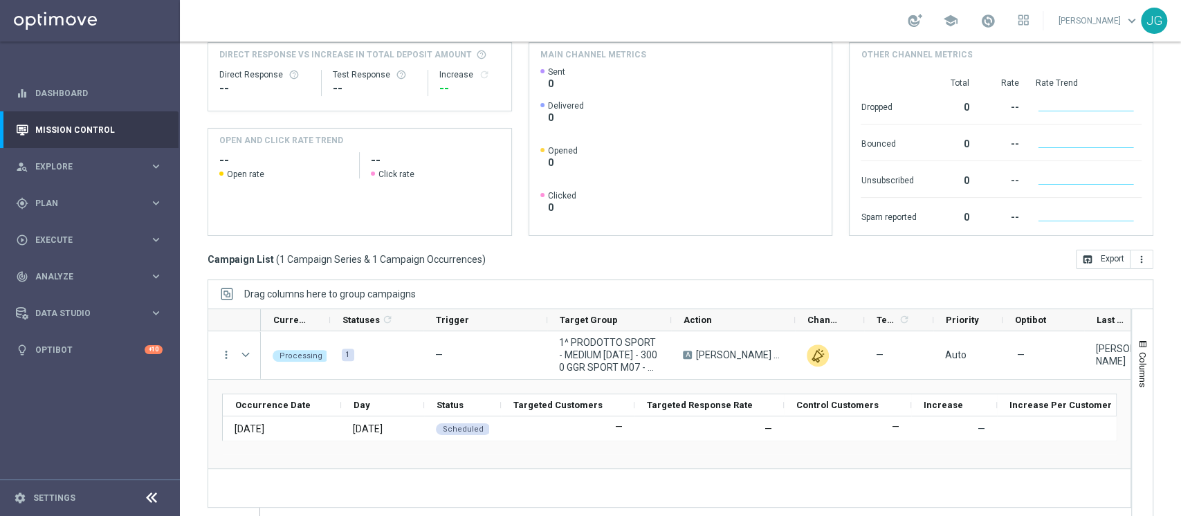
scroll to position [175, 0]
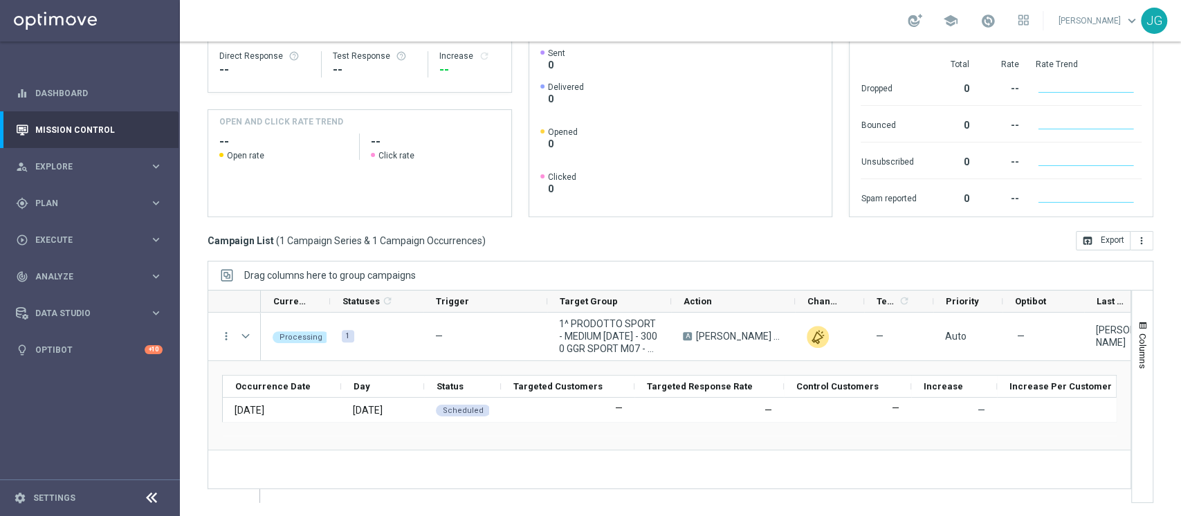
click at [263, 252] on div "[DATE] [DATE] - [DATE] arrow_back arrow_forward Campaign KPI trending_up Monito…" at bounding box center [680, 123] width 1001 height 412
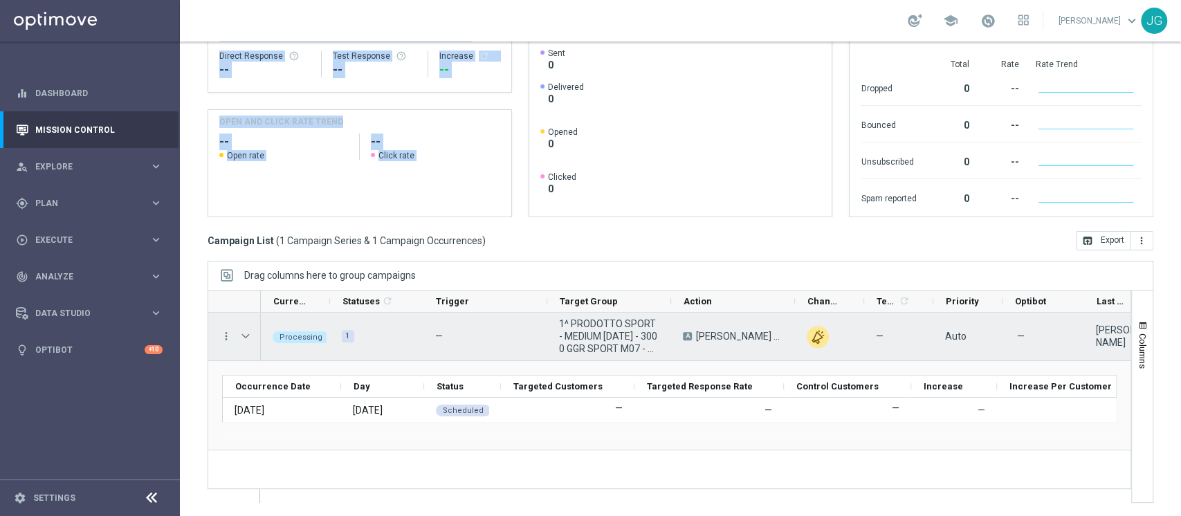
scroll to position [0, 0]
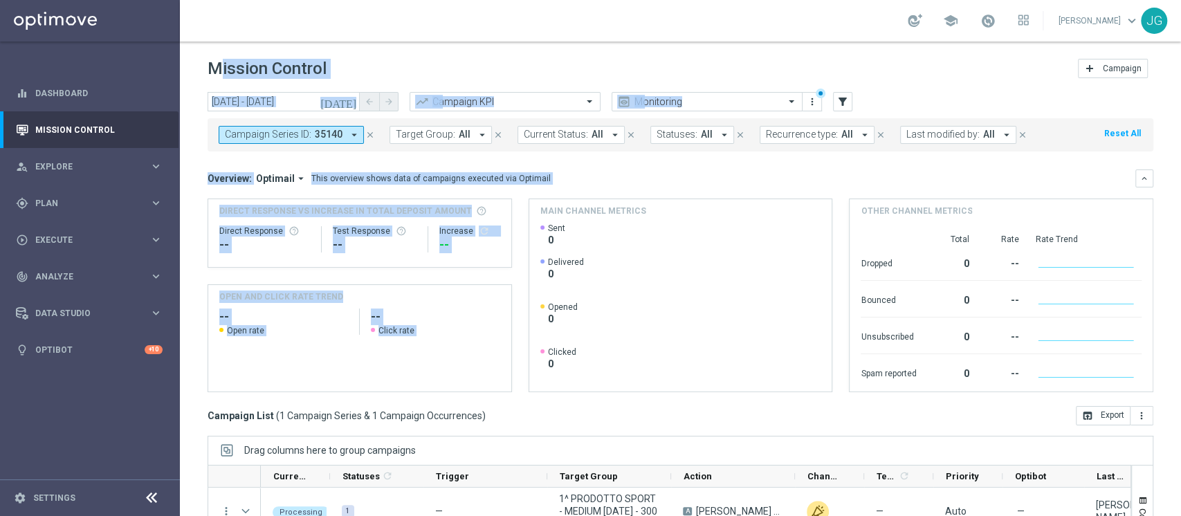
drag, startPoint x: 263, startPoint y: 217, endPoint x: 282, endPoint y: -109, distance: 326.5
click at [282, 0] on html "equalizer Dashboard Mission Control" at bounding box center [590, 258] width 1181 height 516
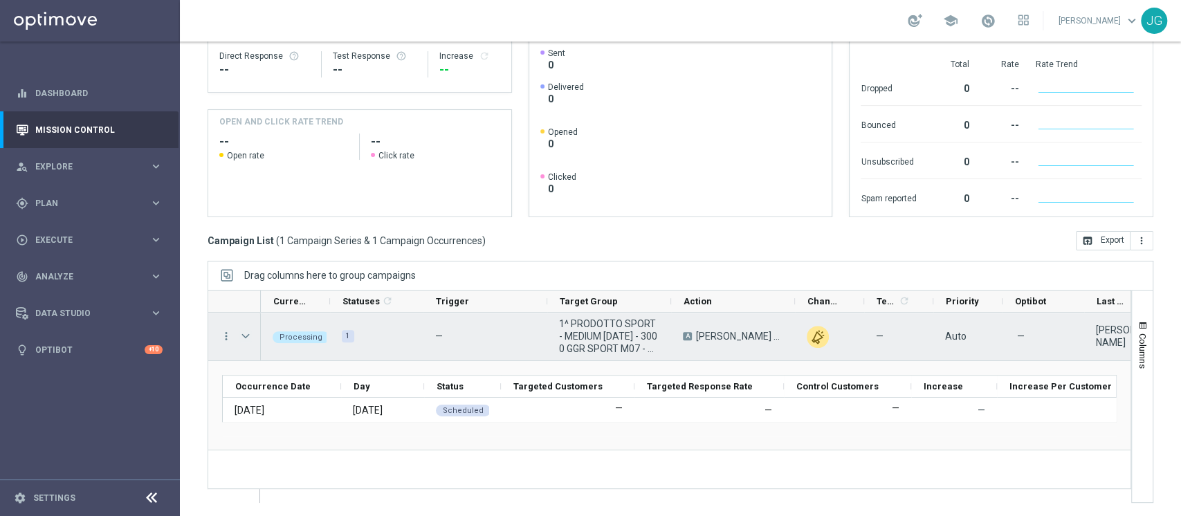
click at [248, 334] on span "Press SPACE to select this row." at bounding box center [245, 336] width 12 height 11
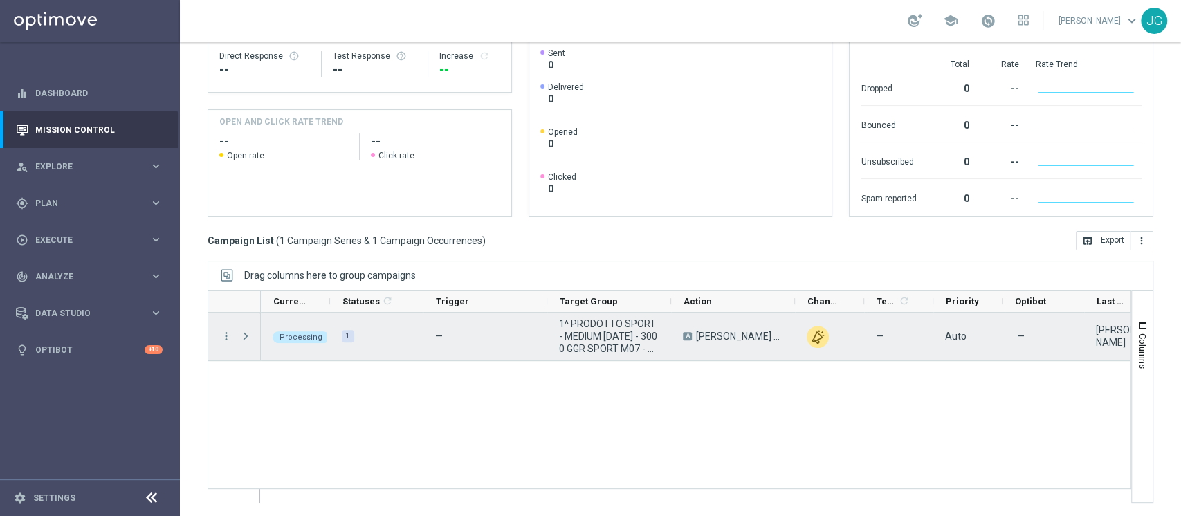
click at [248, 334] on span "Press SPACE to select this row." at bounding box center [245, 336] width 12 height 11
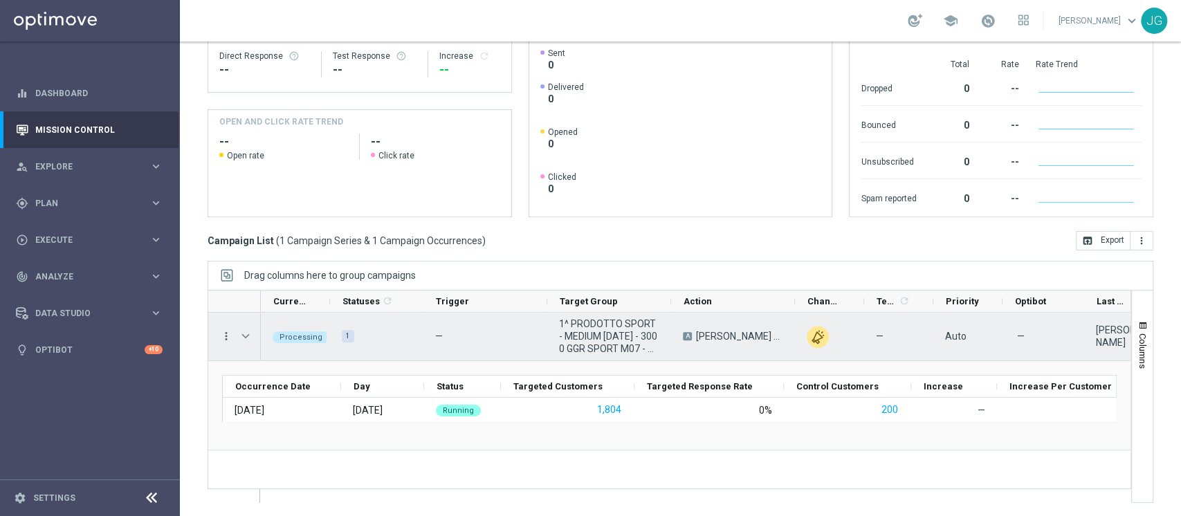
click at [227, 335] on icon "more_vert" at bounding box center [226, 336] width 12 height 12
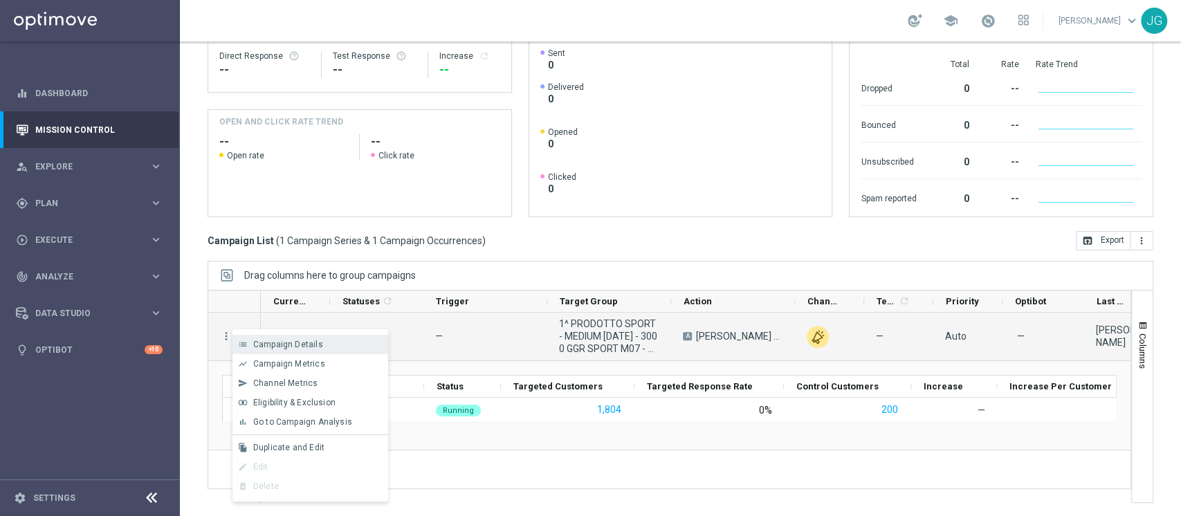
click at [271, 343] on span "Campaign Details" at bounding box center [288, 345] width 70 height 10
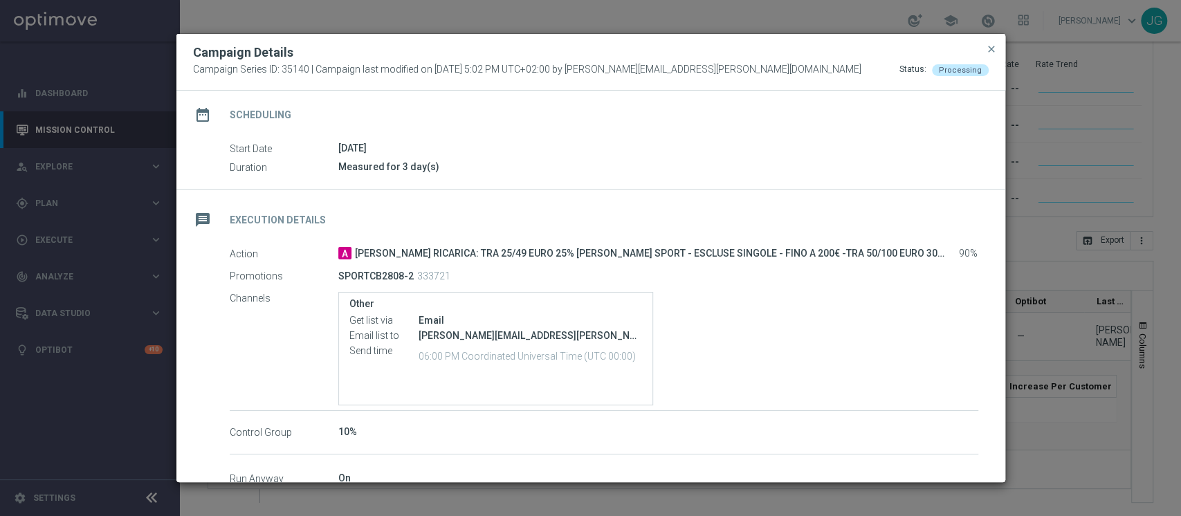
scroll to position [121, 0]
